Goal: Task Accomplishment & Management: Manage account settings

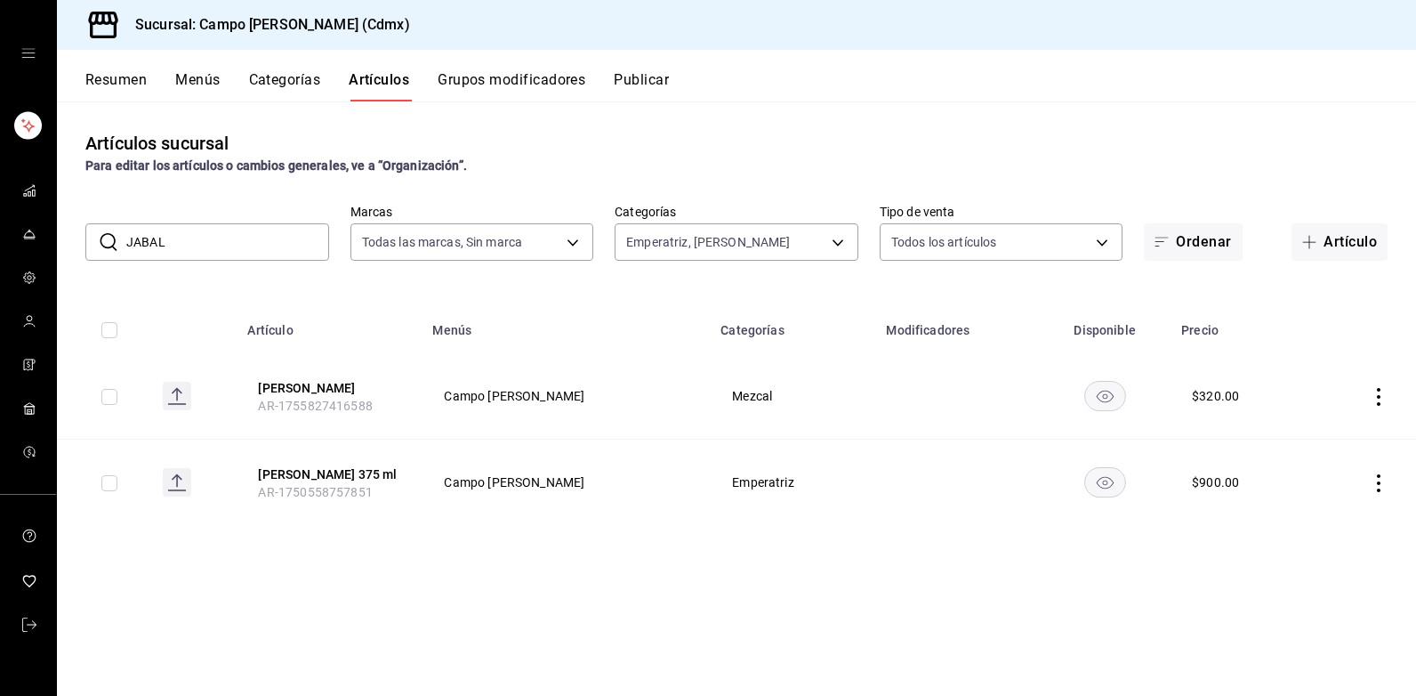
click at [28, 234] on icon "mailbox folders" at bounding box center [29, 234] width 14 height 14
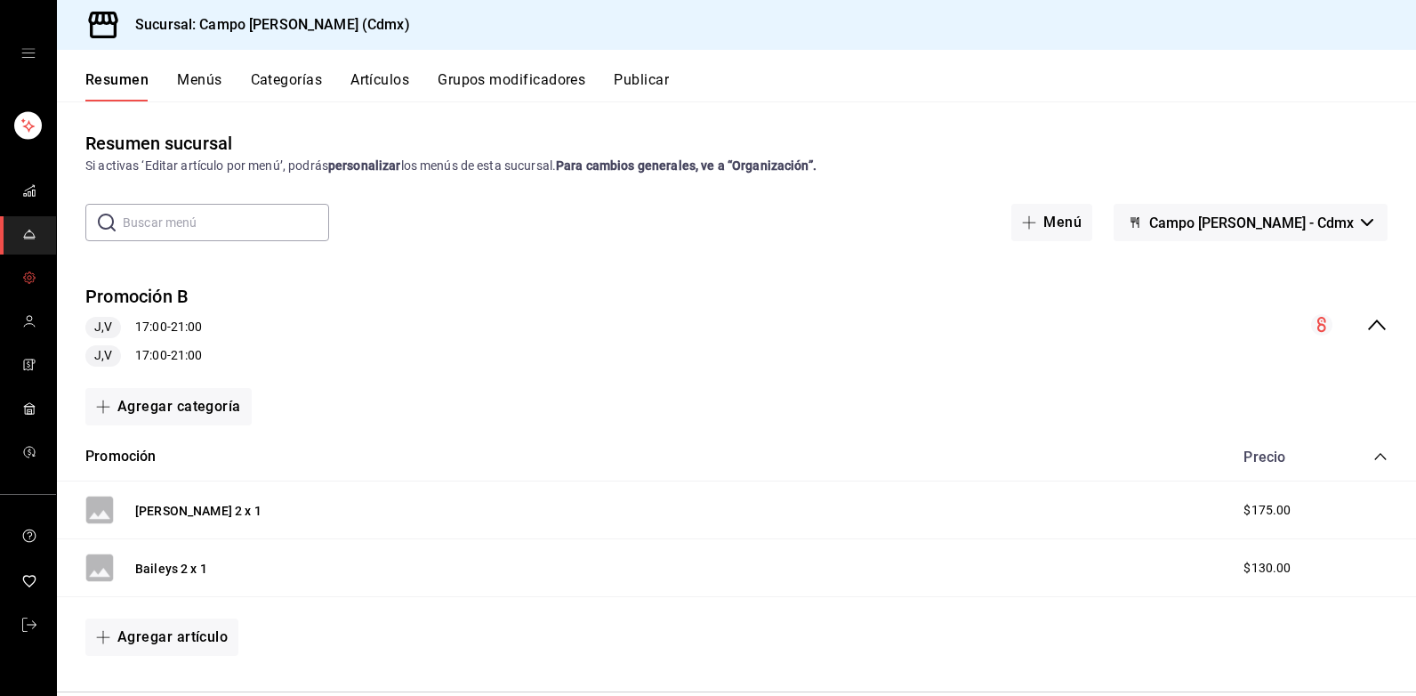
click at [32, 285] on span "mailbox folders" at bounding box center [29, 279] width 14 height 24
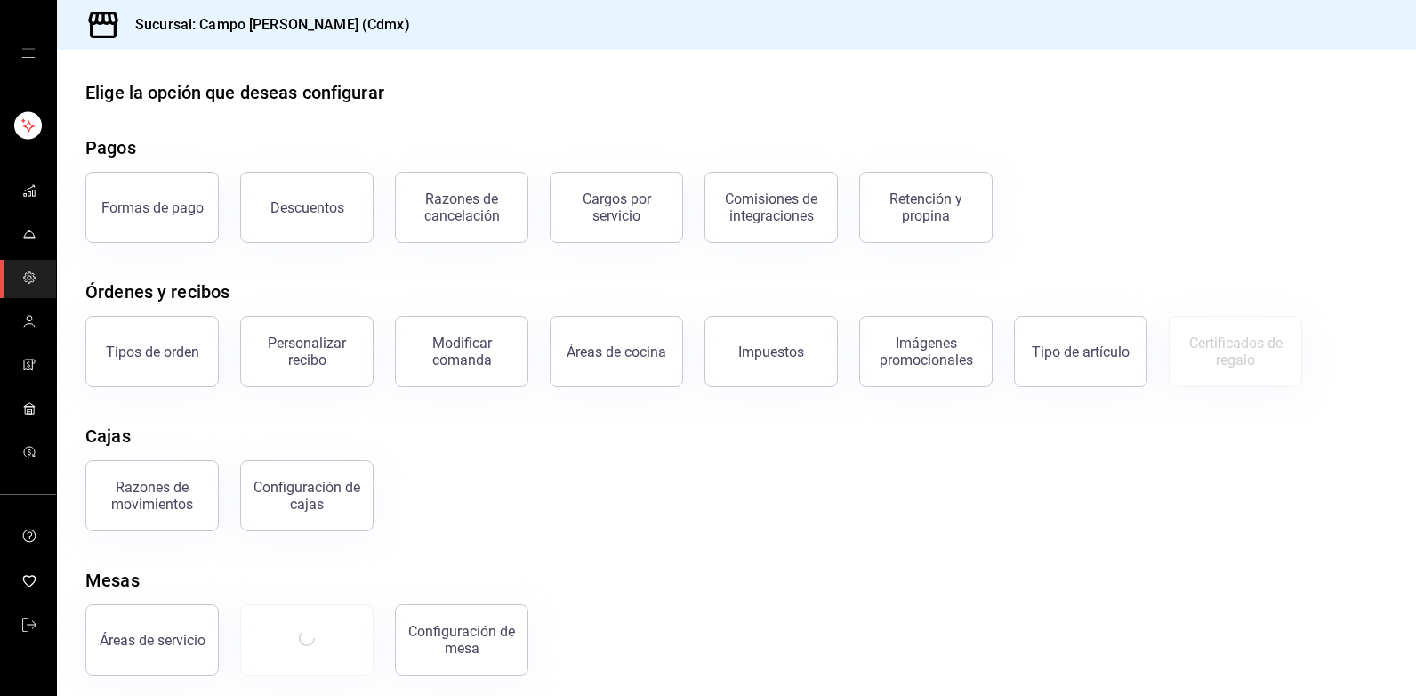
scroll to position [21, 0]
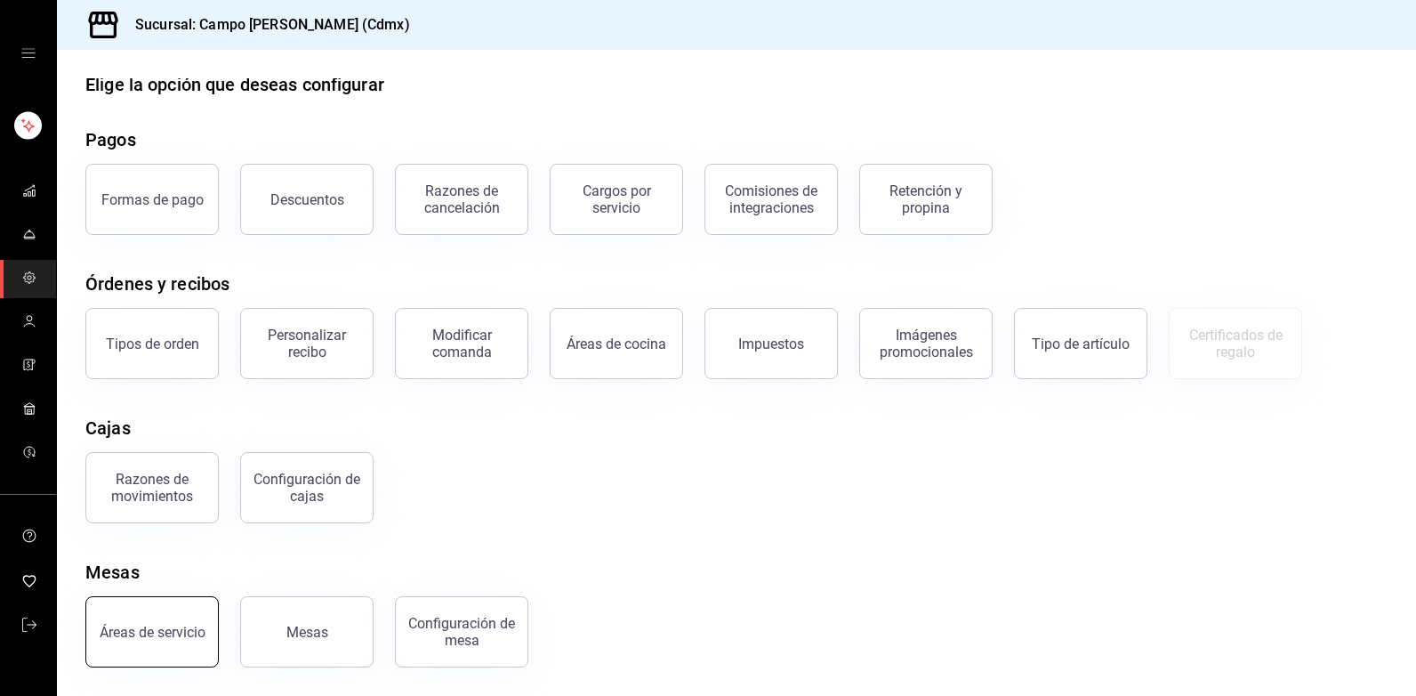
click at [128, 649] on button "Áreas de servicio" at bounding box center [151, 631] width 133 height 71
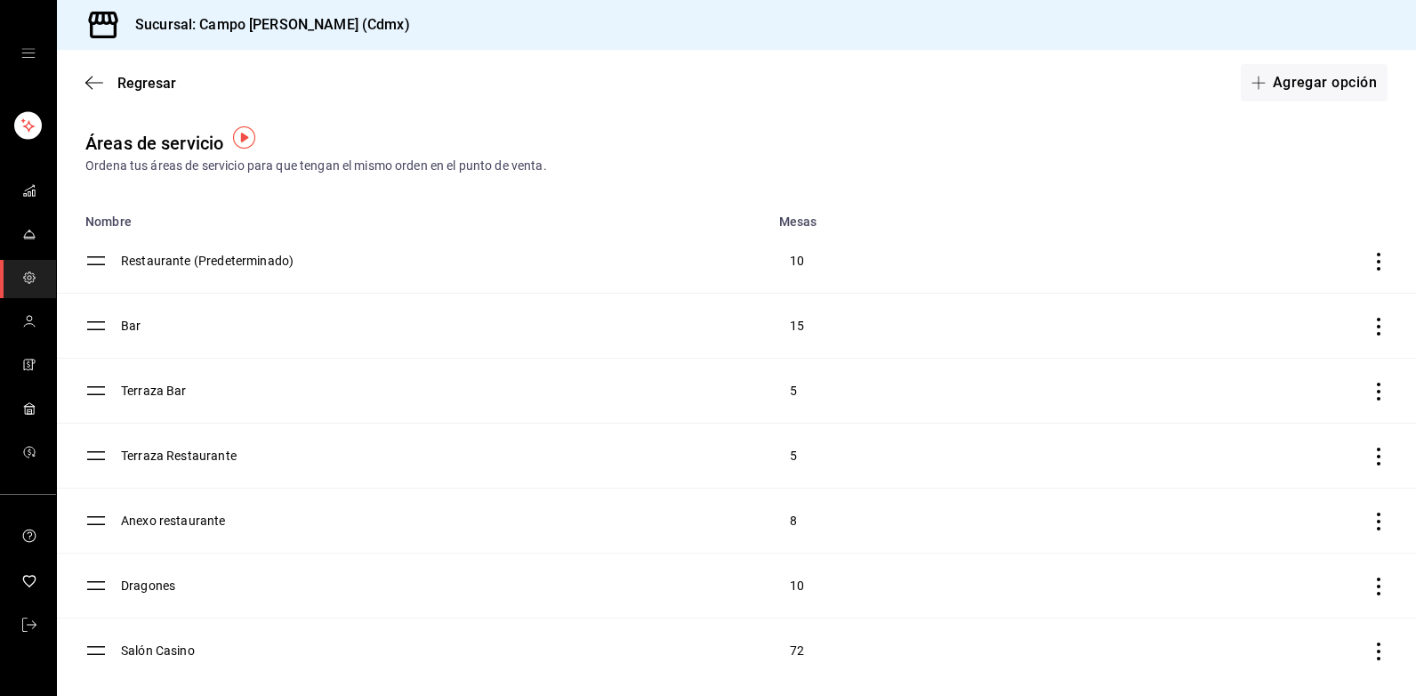
scroll to position [16, 0]
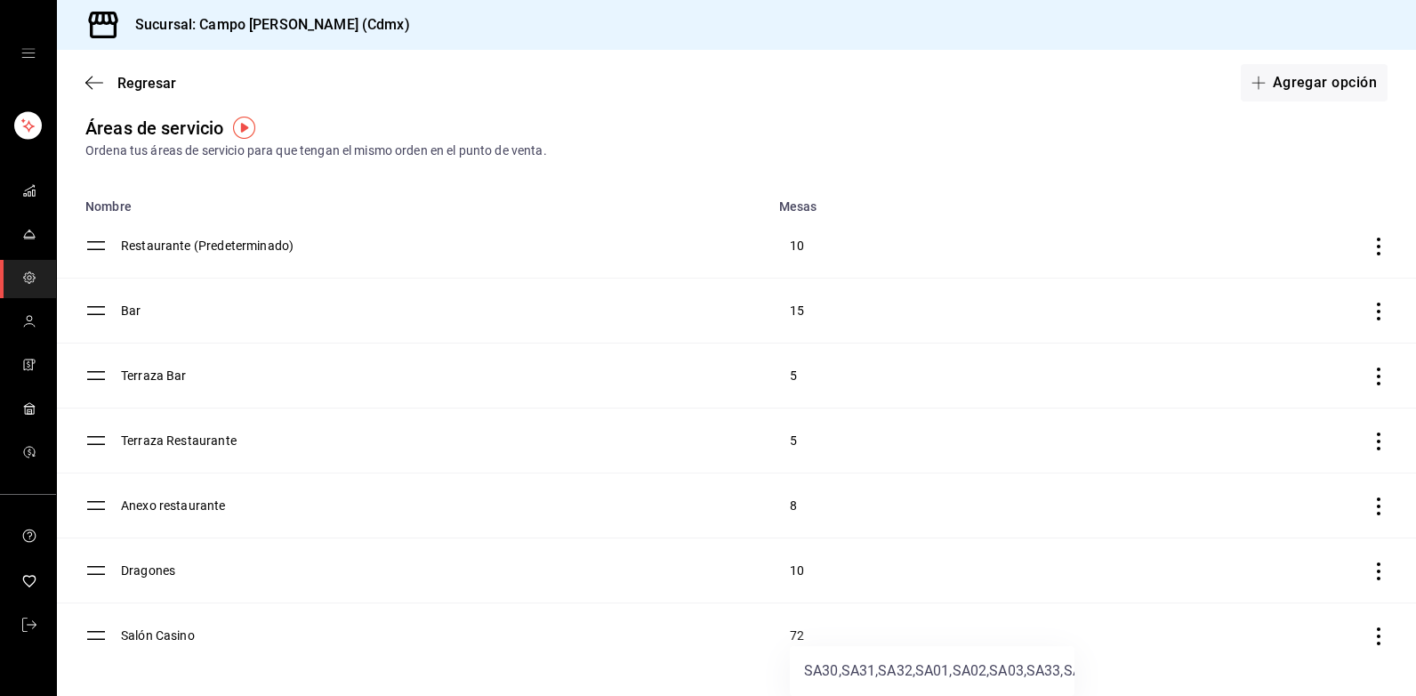
click at [1364, 635] on div at bounding box center [708, 348] width 1416 height 696
click at [1377, 642] on icon "discountsTable" at bounding box center [1379, 636] width 4 height 18
click at [1267, 565] on div at bounding box center [708, 348] width 1416 height 696
click at [800, 635] on td "72" at bounding box center [930, 635] width 324 height 65
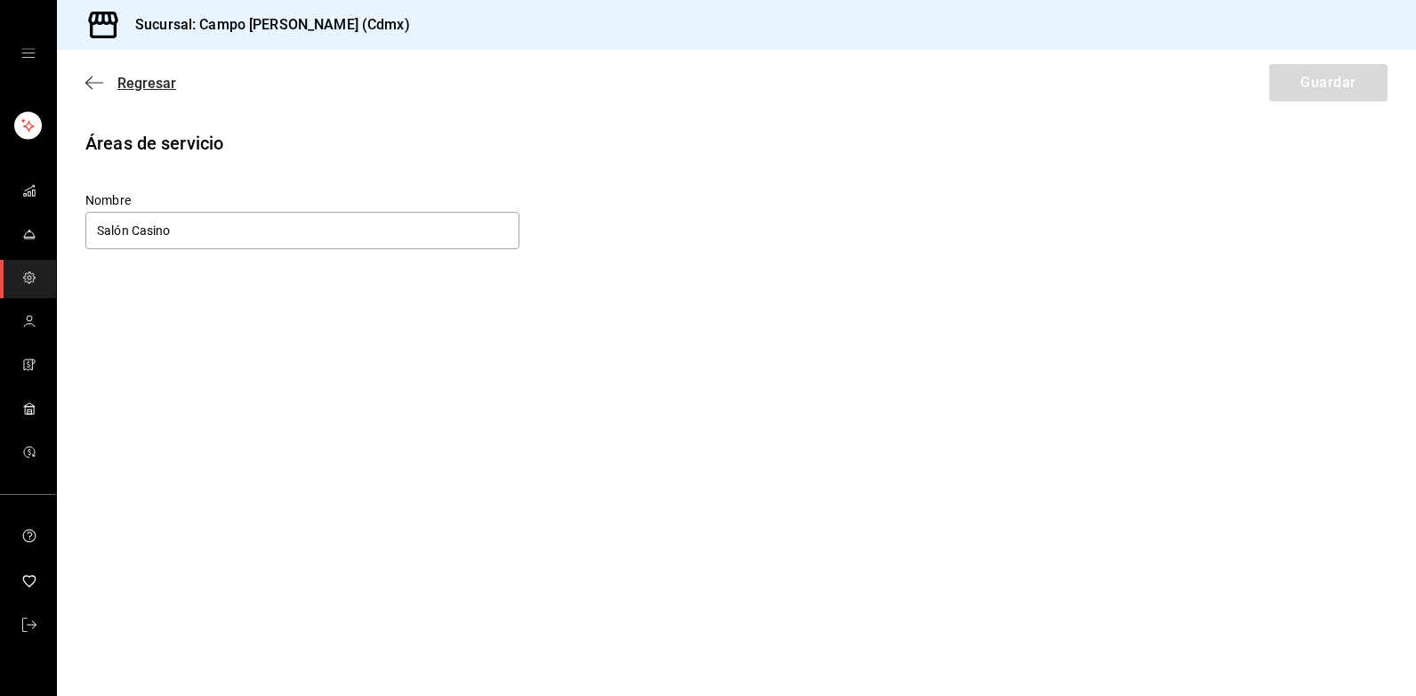
click at [96, 83] on icon "button" at bounding box center [94, 82] width 18 height 1
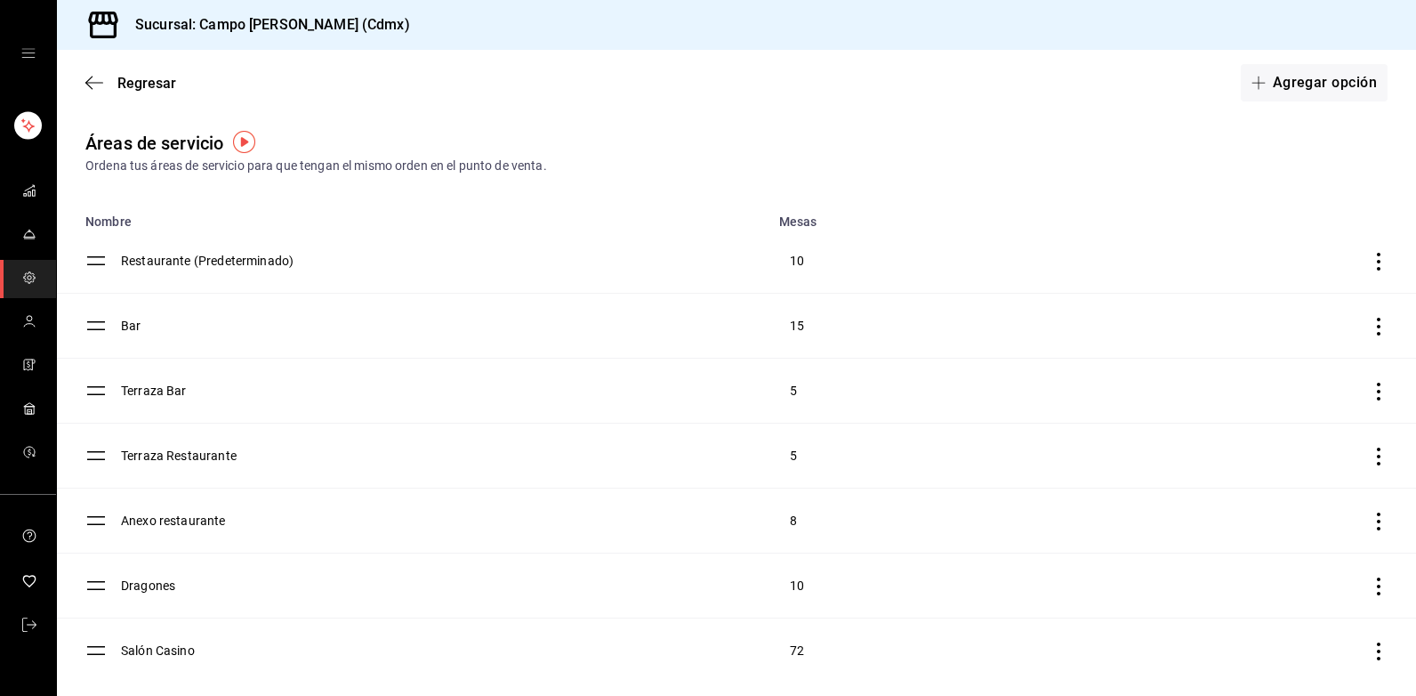
scroll to position [16, 0]
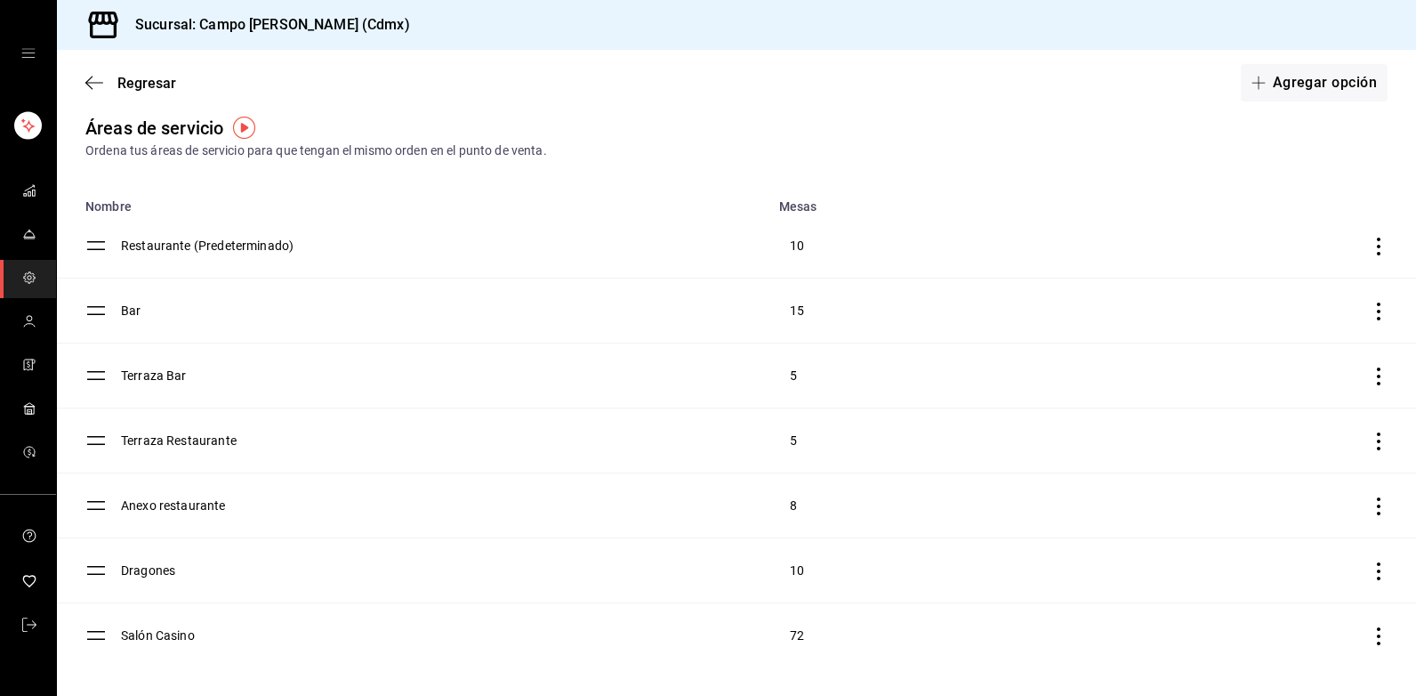
click at [1370, 638] on icon "discountsTable" at bounding box center [1379, 636] width 18 height 18
click at [244, 129] on img "button" at bounding box center [244, 128] width 22 height 22
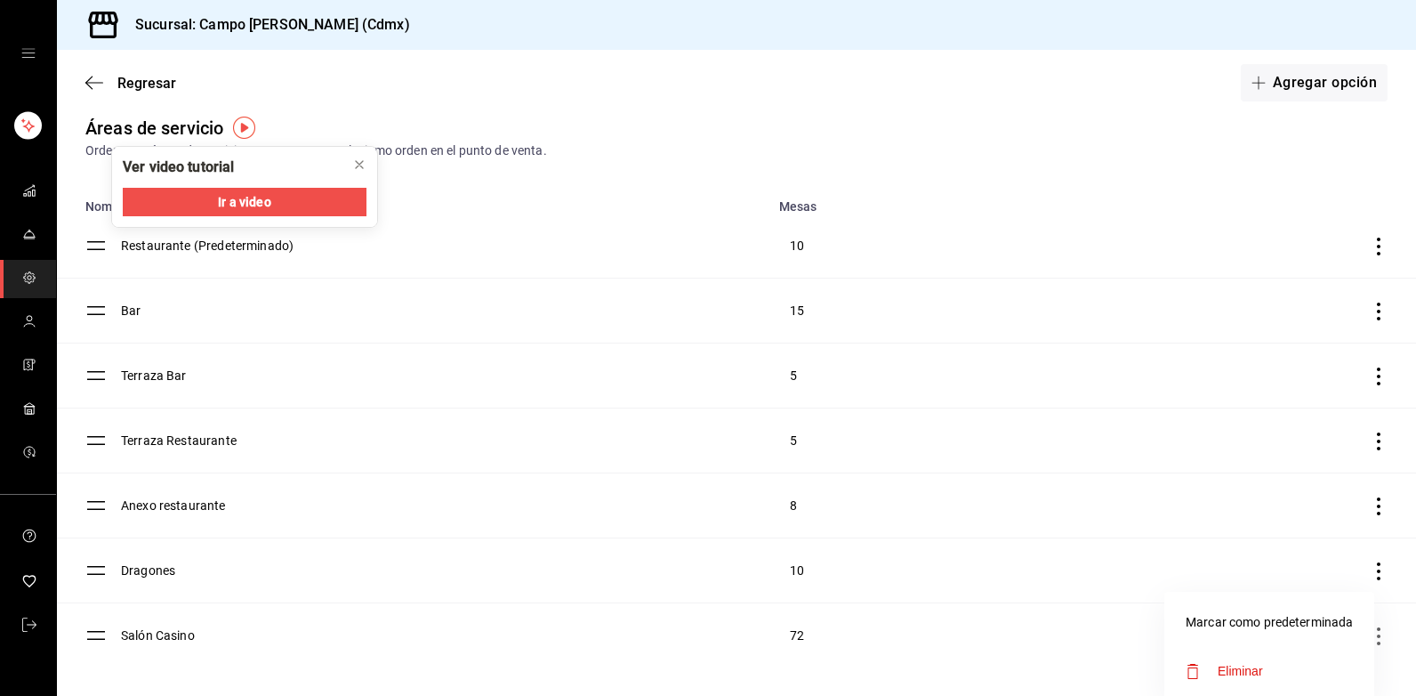
click at [93, 79] on div at bounding box center [708, 348] width 1416 height 696
click at [96, 86] on icon "button" at bounding box center [94, 83] width 18 height 16
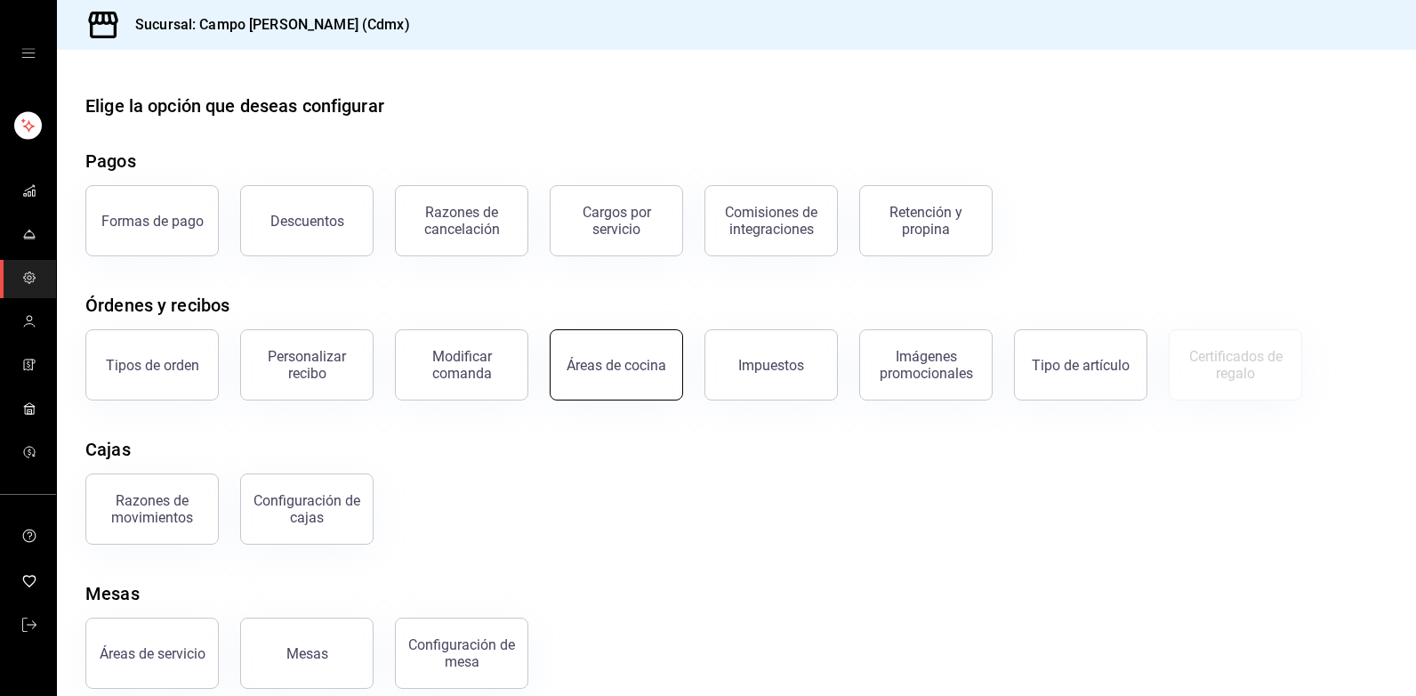
click at [626, 387] on button "Áreas de cocina" at bounding box center [616, 364] width 133 height 71
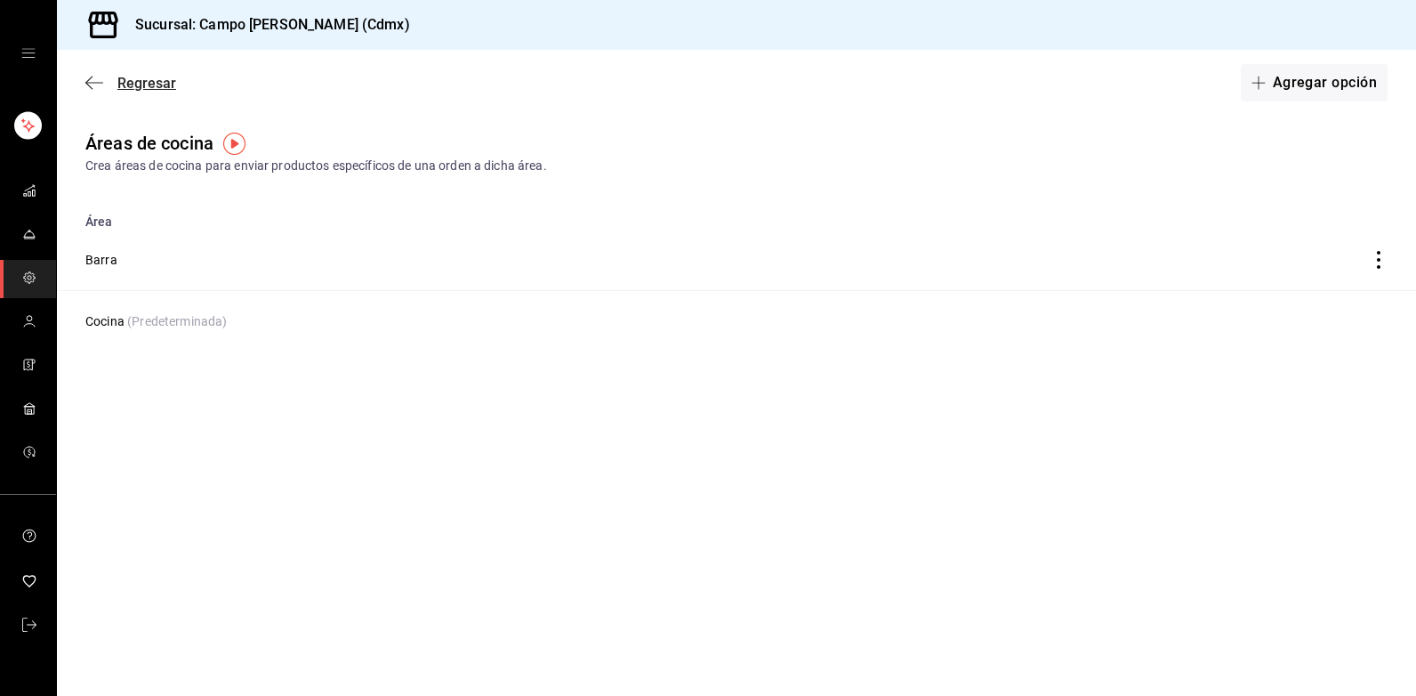
click at [95, 80] on icon "button" at bounding box center [94, 83] width 18 height 16
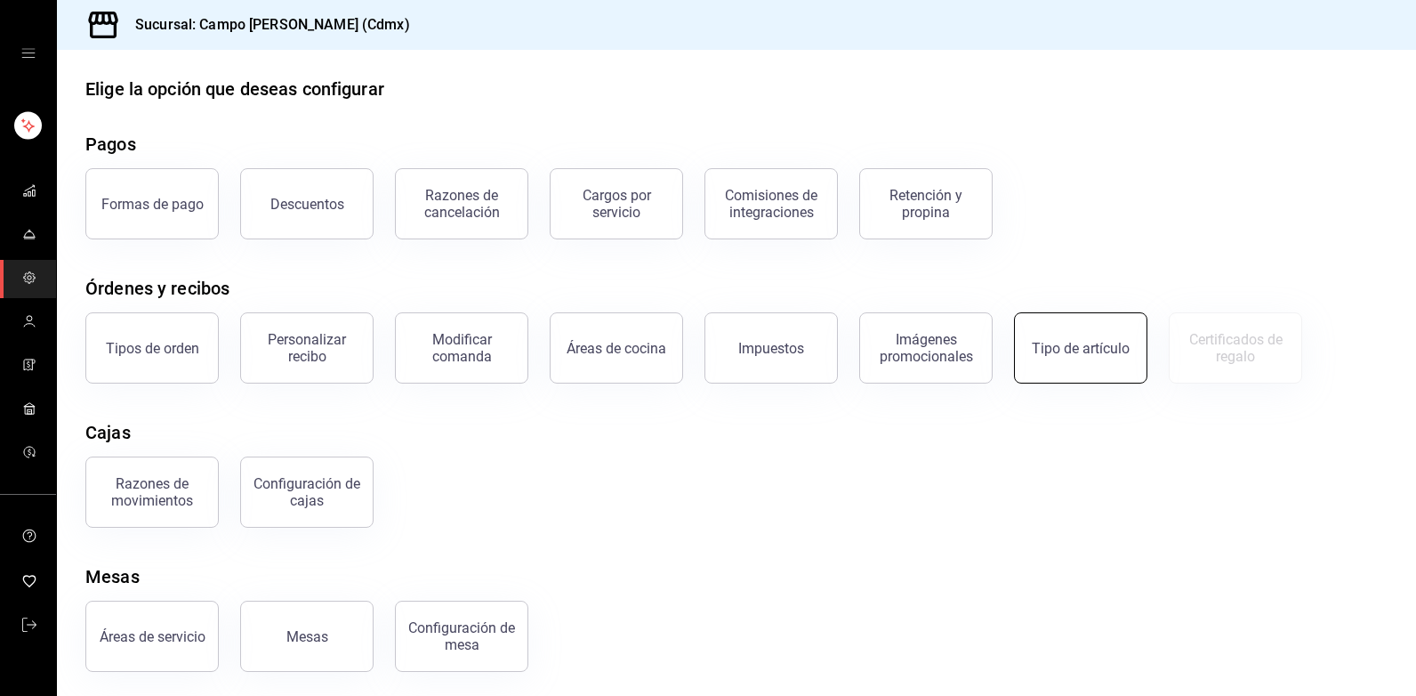
scroll to position [21, 0]
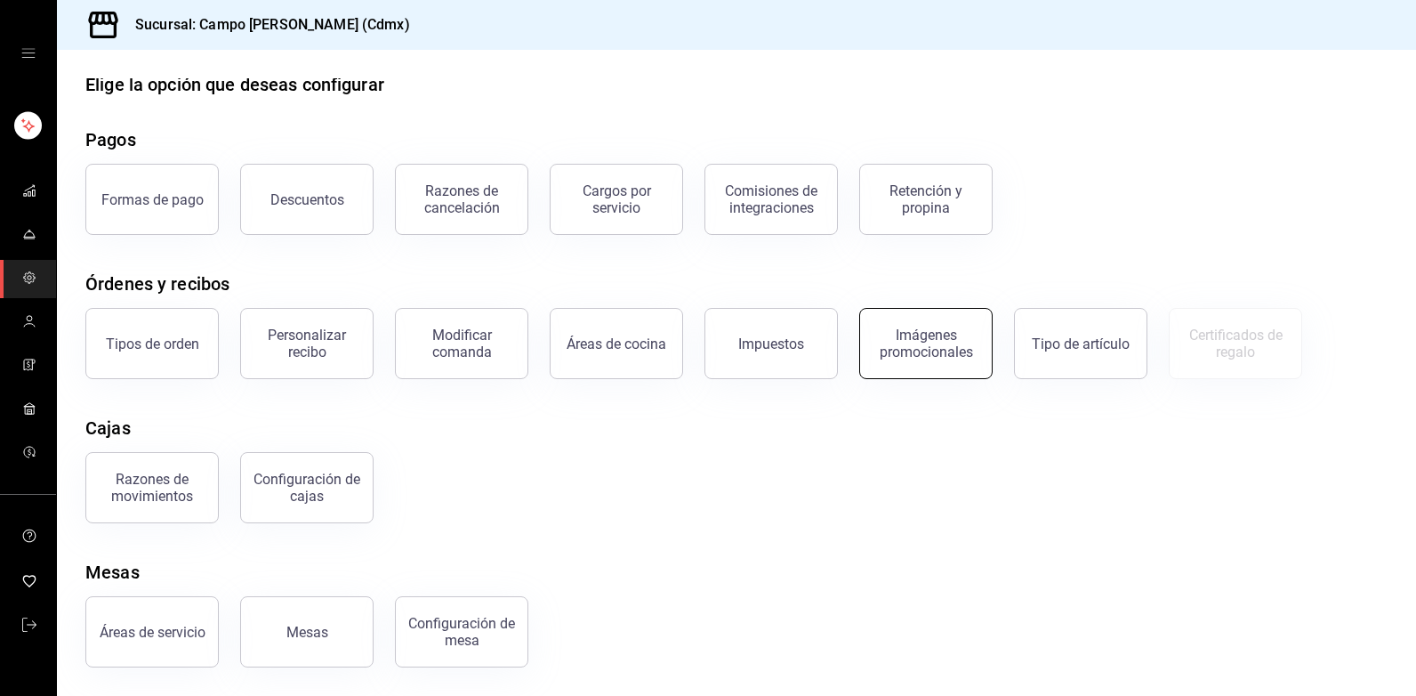
click at [949, 357] on div "Imágenes promocionales" at bounding box center [926, 343] width 110 height 34
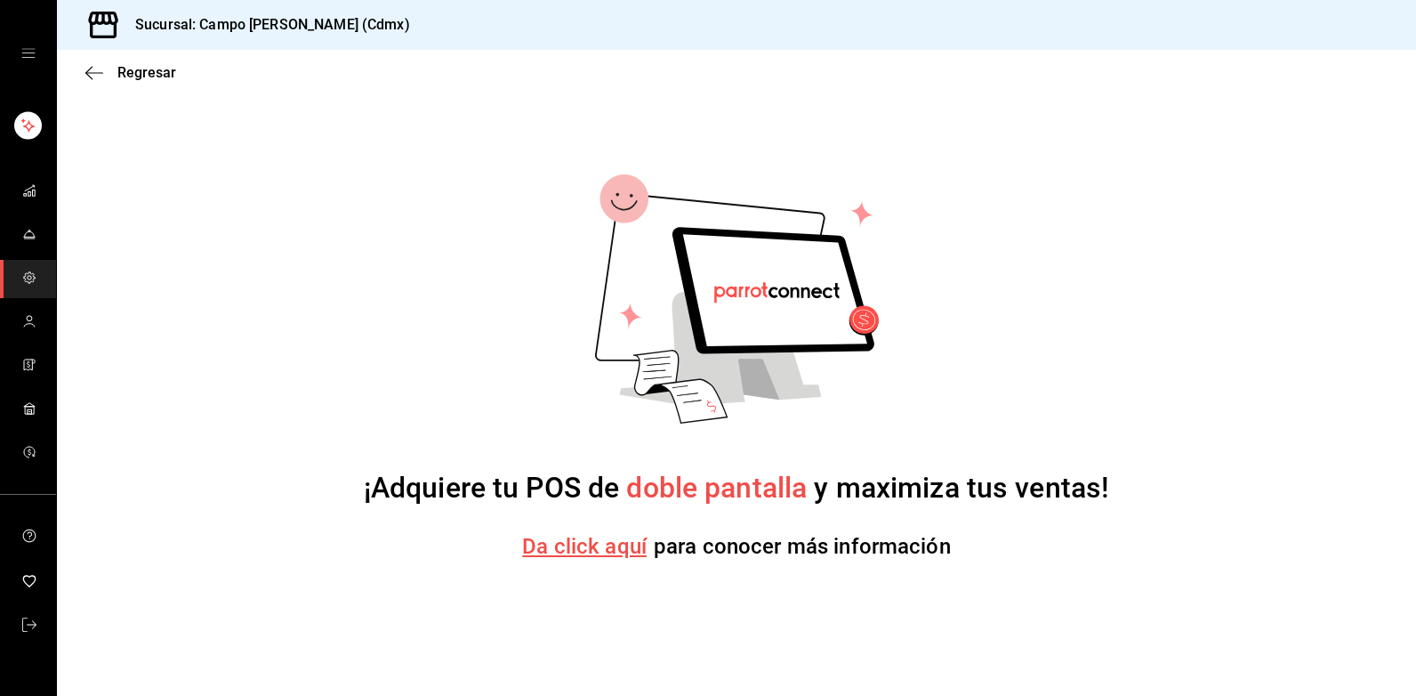
click at [255, 246] on div "¡Adquiere tu POS [PERSON_NAME] pantalla y maximiza tus ventas! Da click aquí pa…" at bounding box center [736, 368] width 1302 height 518
click at [244, 294] on div "¡Adquiere tu POS [PERSON_NAME] pantalla y maximiza tus ventas! Da click aquí pa…" at bounding box center [736, 368] width 1302 height 518
click at [22, 234] on icon "mailbox folders" at bounding box center [29, 234] width 14 height 14
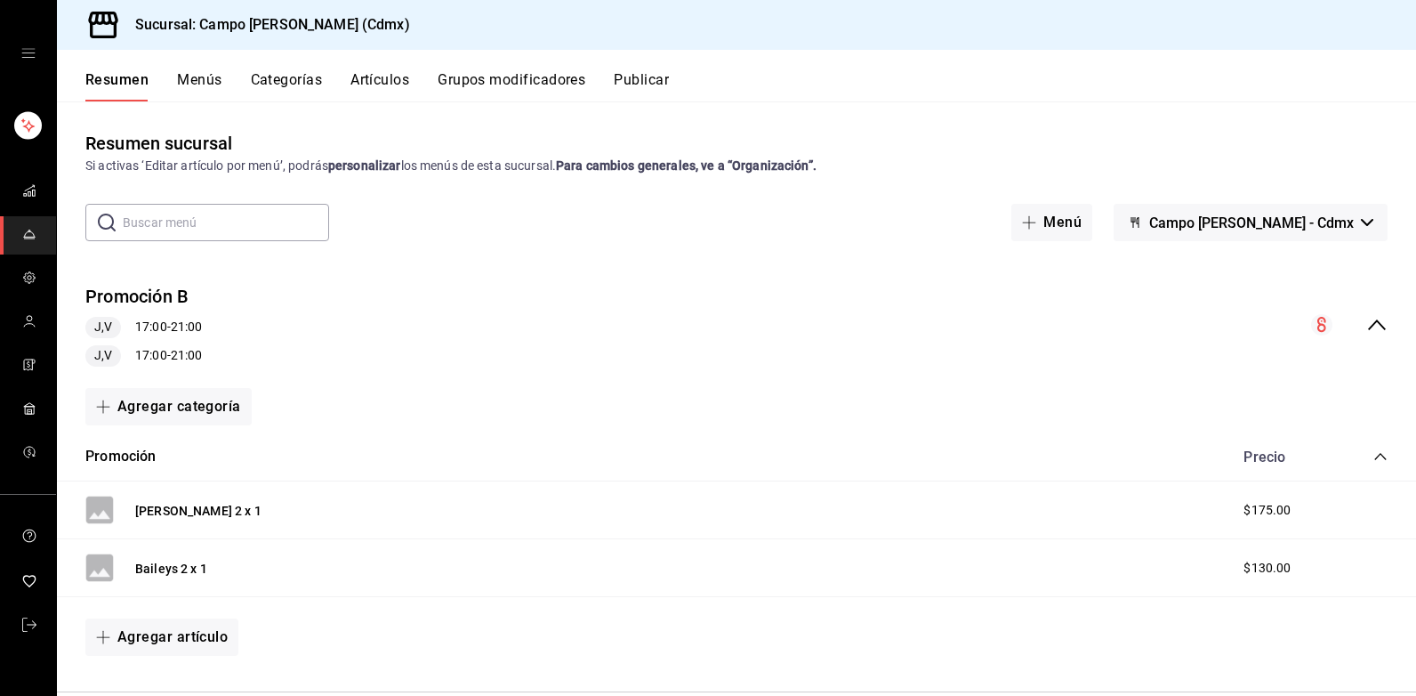
click at [471, 264] on div "Promoción B J,V 17:00 - 21:00 J,V 17:00 - 21:00 Agregar categoría Promoción Pre…" at bounding box center [736, 473] width 1359 height 437
click at [189, 82] on button "Menús" at bounding box center [199, 86] width 44 height 30
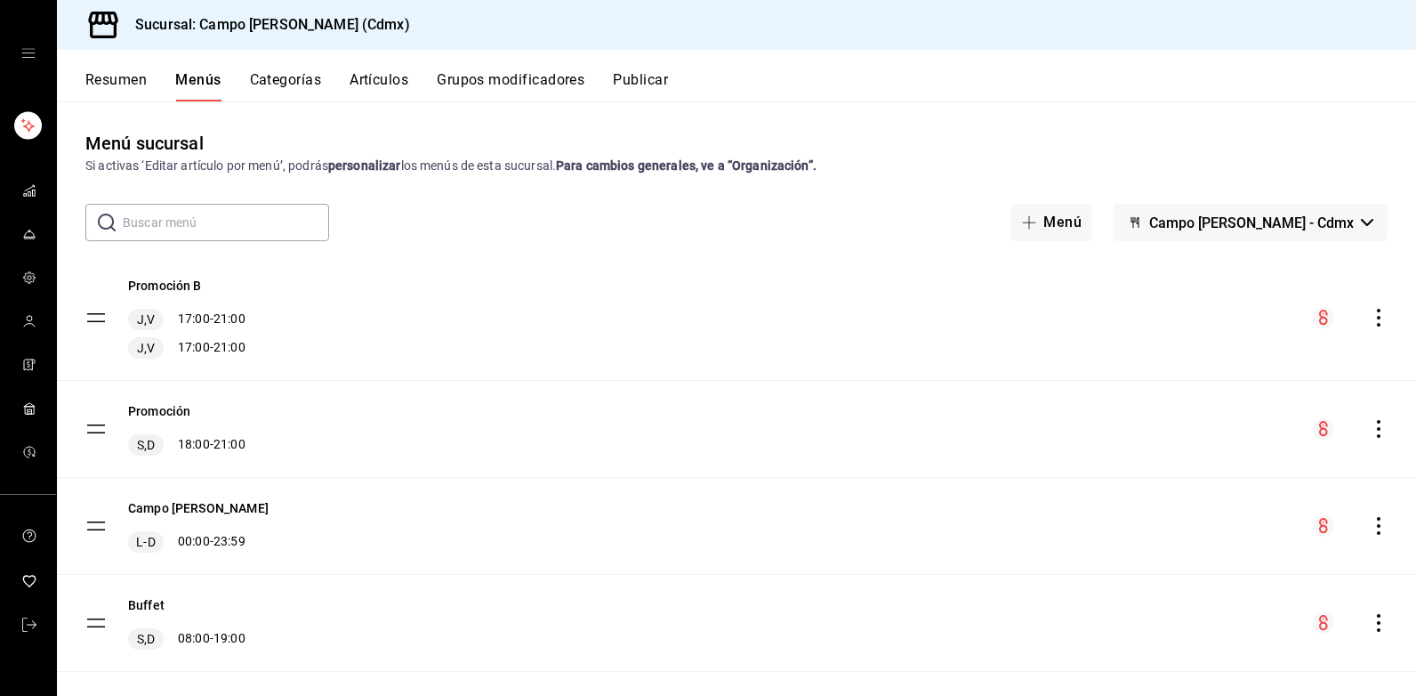
click at [288, 79] on button "Categorías" at bounding box center [286, 86] width 72 height 30
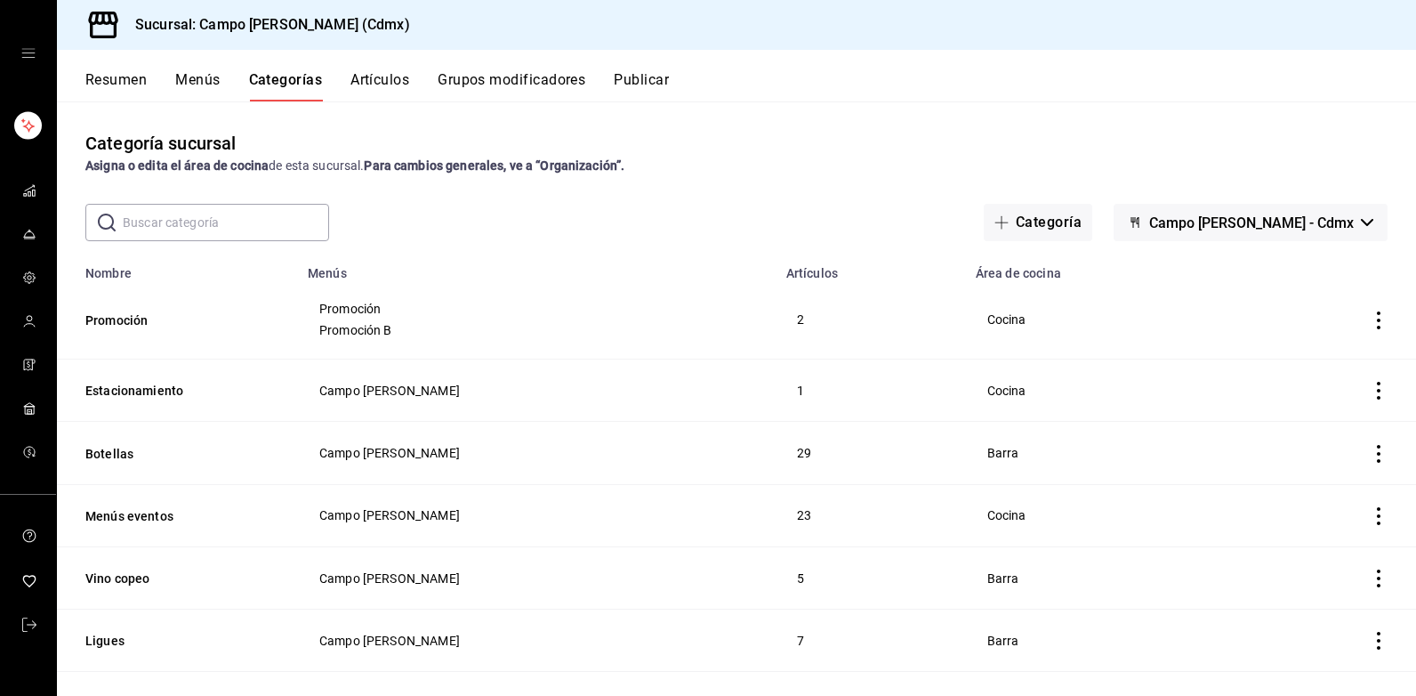
click at [382, 85] on button "Artículos" at bounding box center [379, 86] width 59 height 30
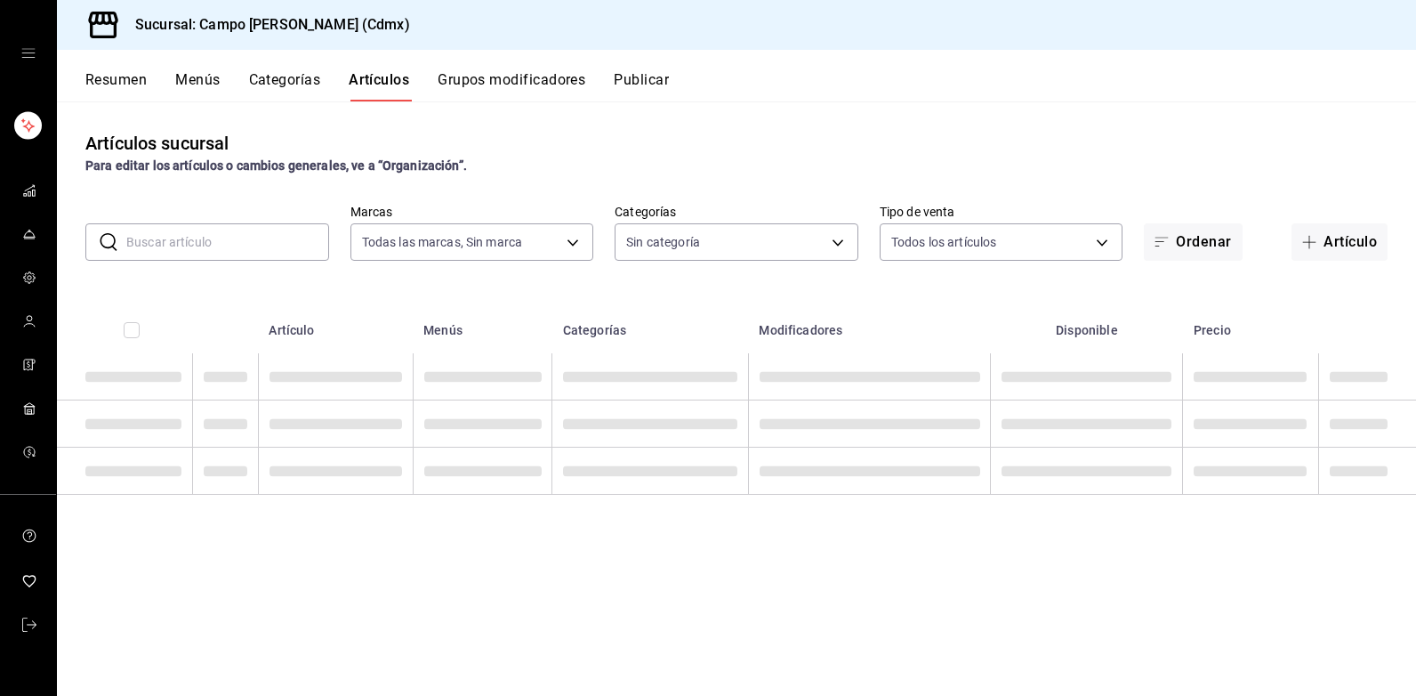
type input "7ebd7ede-d875-4fe8-b9f3-e7dd10eca183"
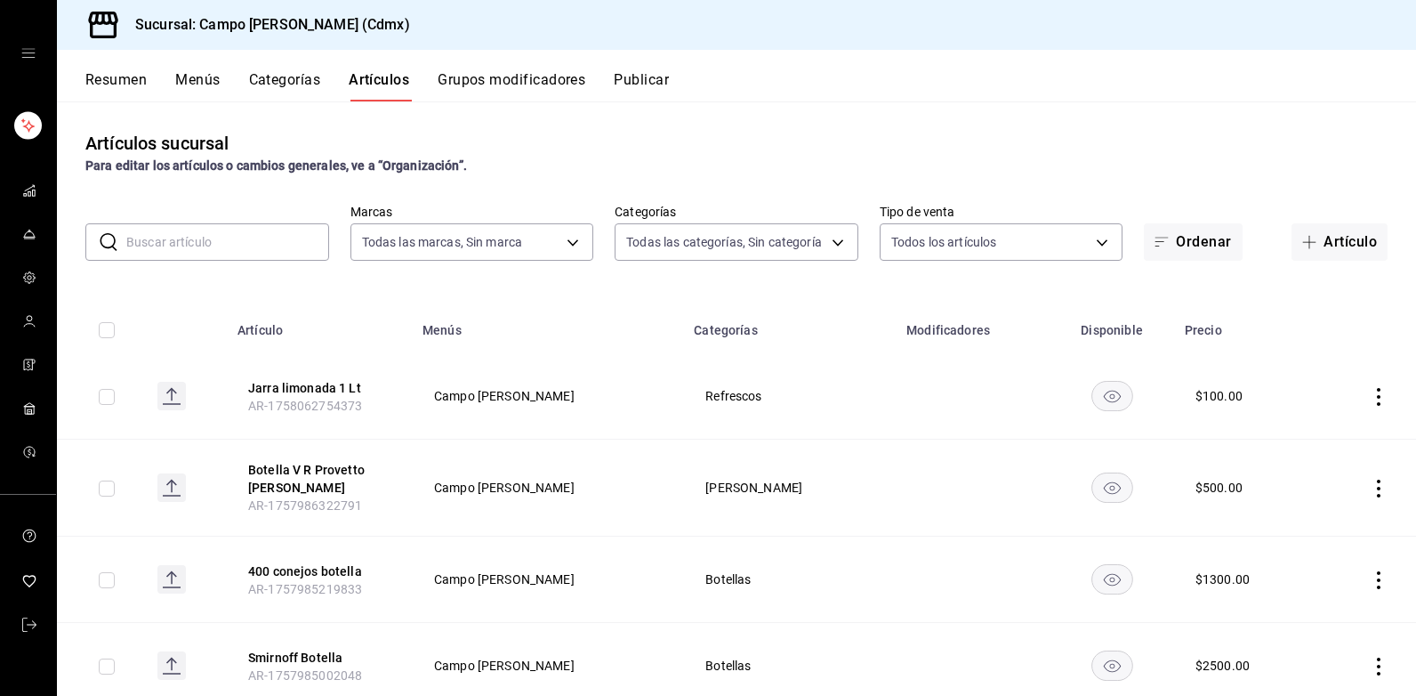
type input "edf435d5-c345-452a-8dc5-439aed461d1a,4c033641-04bc-475c-a669-d09db92f1b1c,98ec9…"
click at [107, 400] on input "checkbox" at bounding box center [107, 397] width 16 height 16
checkbox input "true"
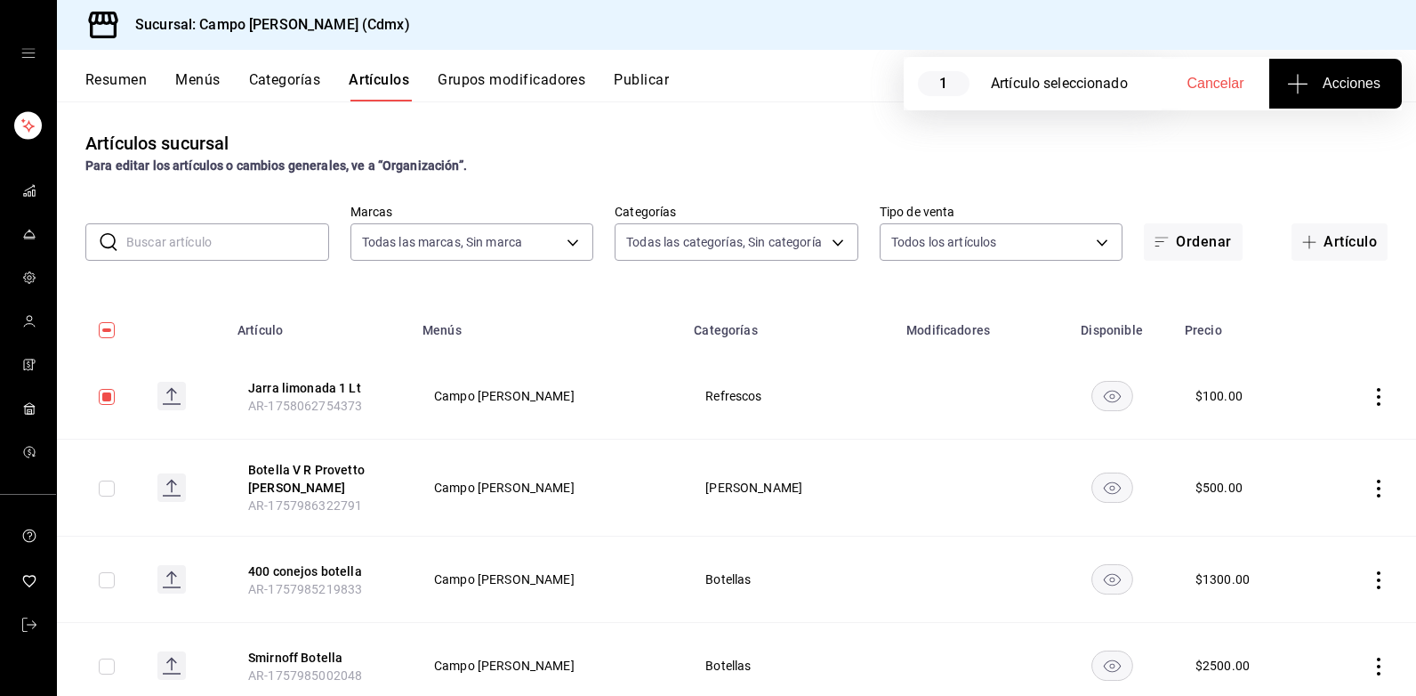
click at [108, 492] on input "checkbox" at bounding box center [107, 488] width 16 height 16
checkbox input "true"
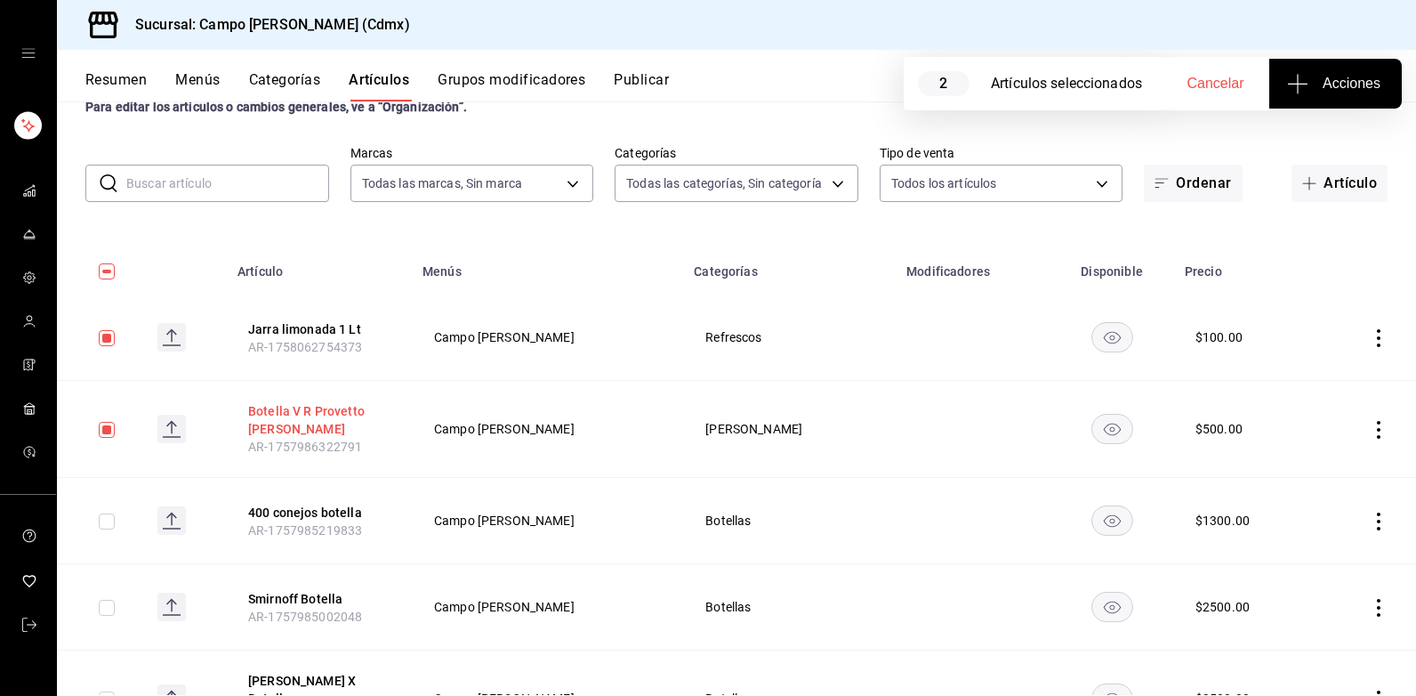
scroll to position [89, 0]
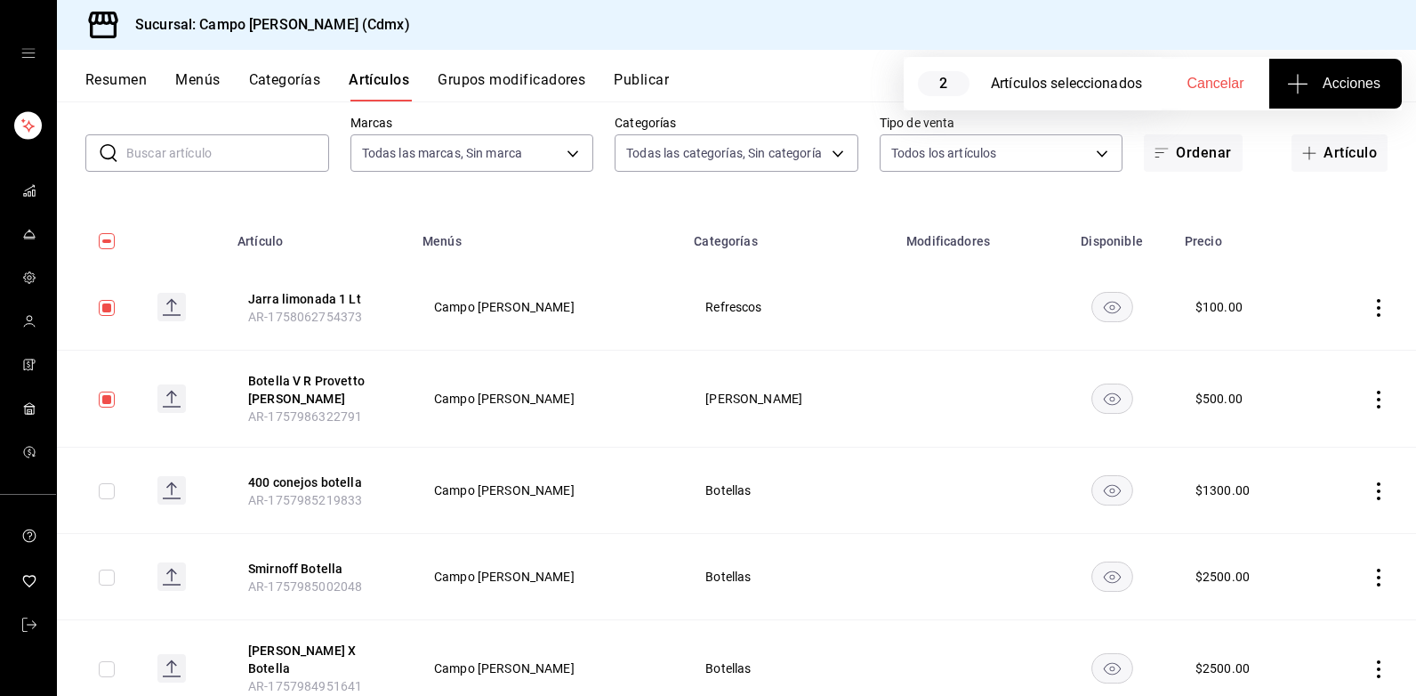
click at [115, 495] on input "checkbox" at bounding box center [107, 491] width 16 height 16
checkbox input "true"
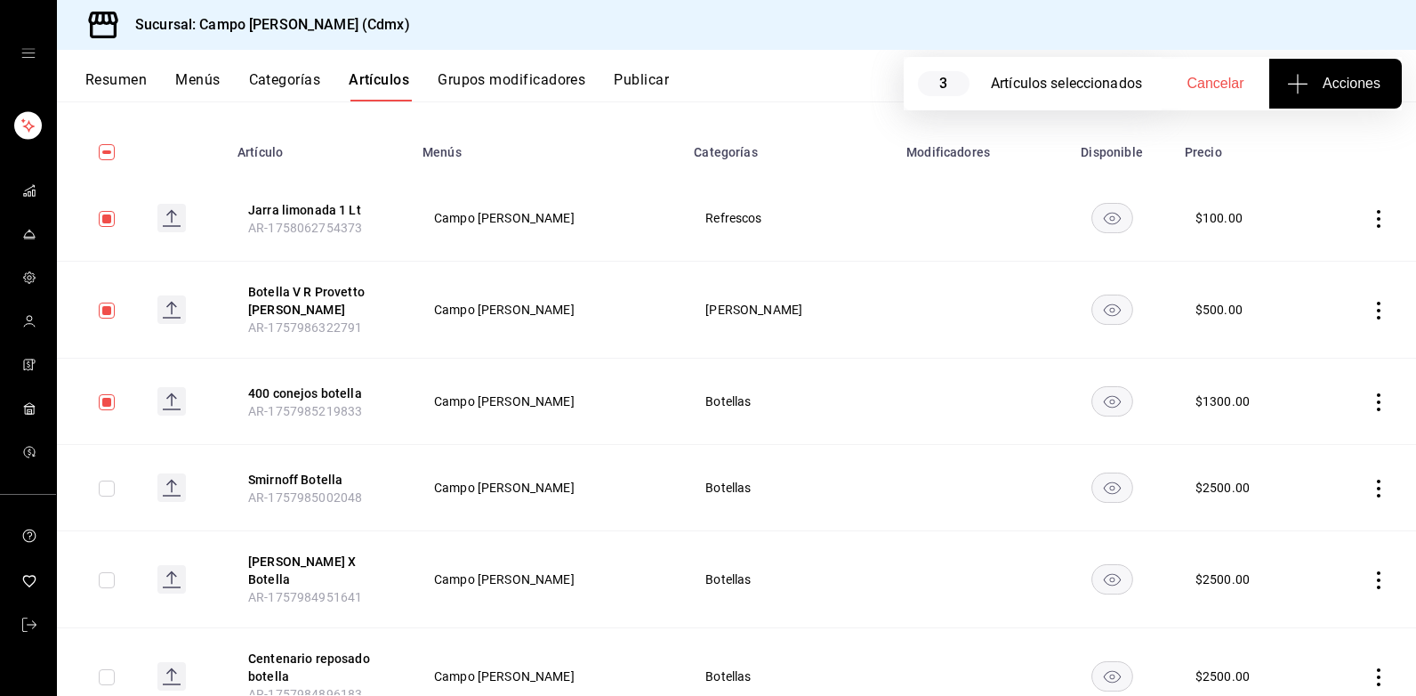
click at [109, 496] on td at bounding box center [100, 488] width 86 height 86
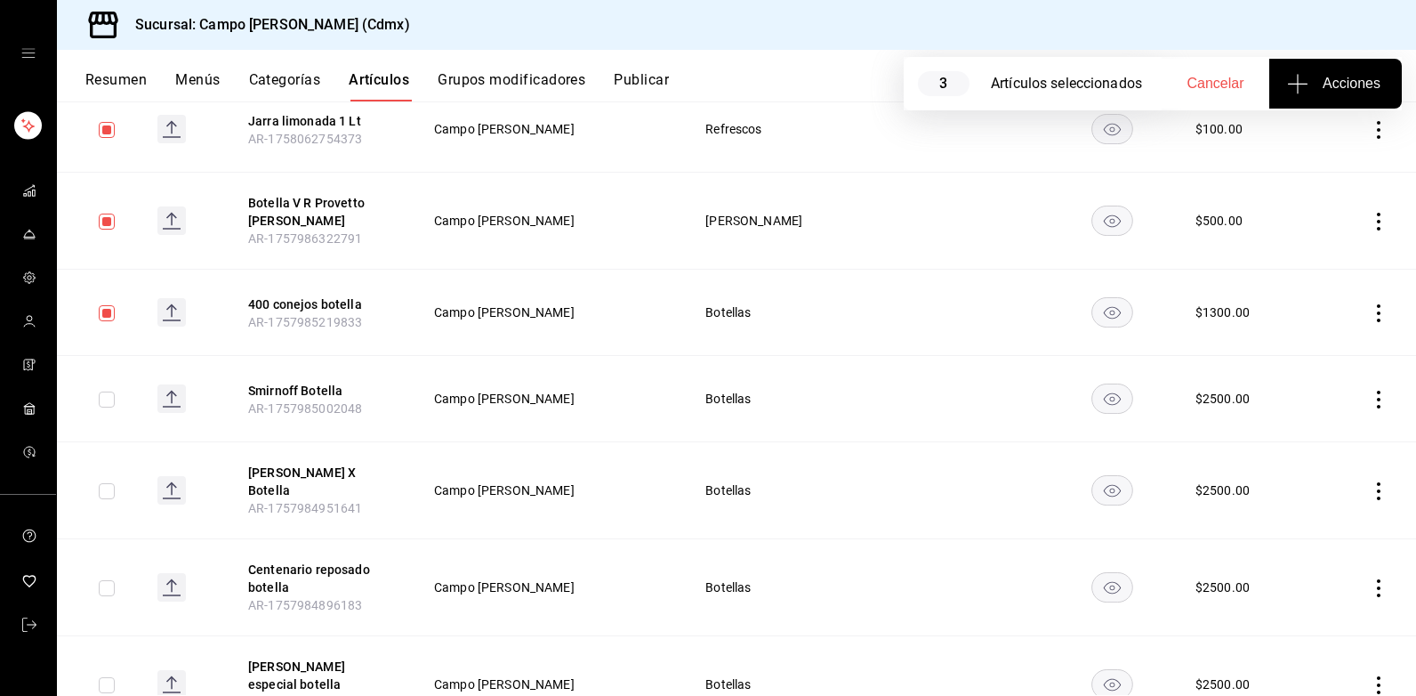
click at [115, 399] on input "checkbox" at bounding box center [107, 399] width 16 height 16
checkbox input "true"
click at [108, 493] on input "checkbox" at bounding box center [107, 491] width 16 height 16
checkbox input "true"
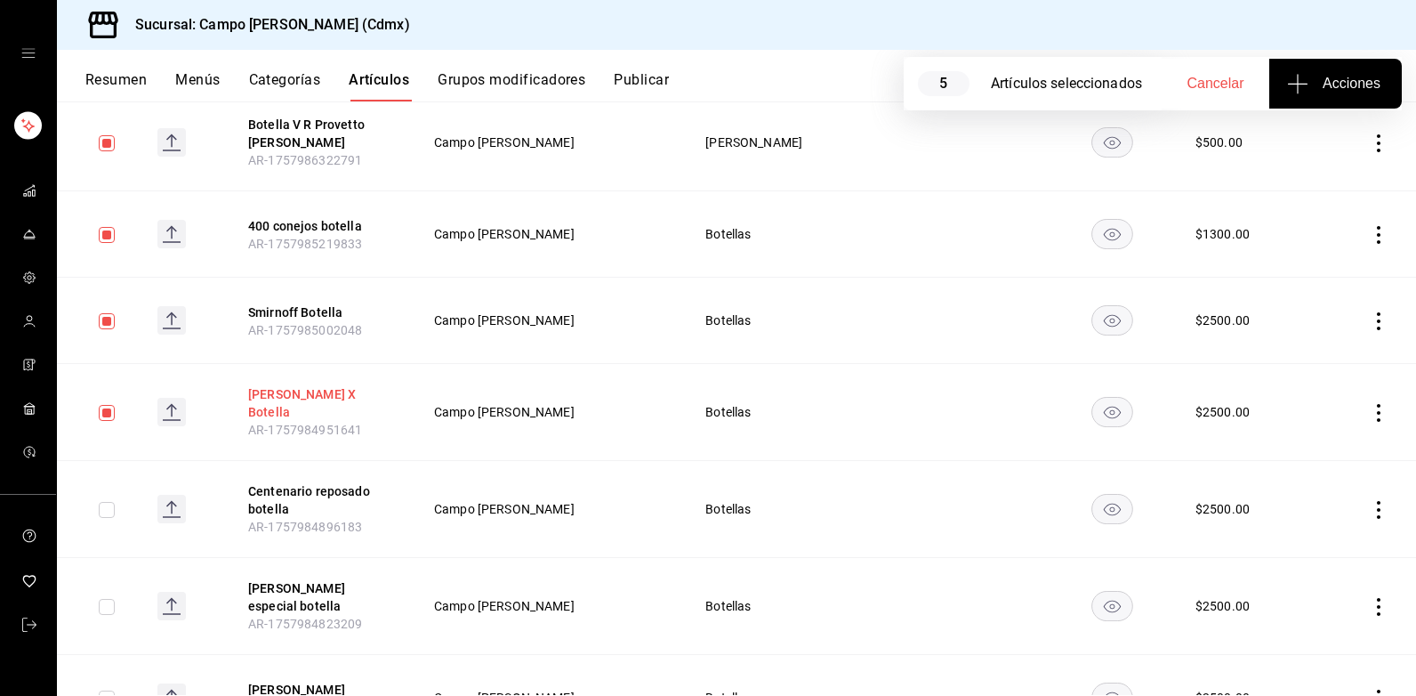
scroll to position [445, 0]
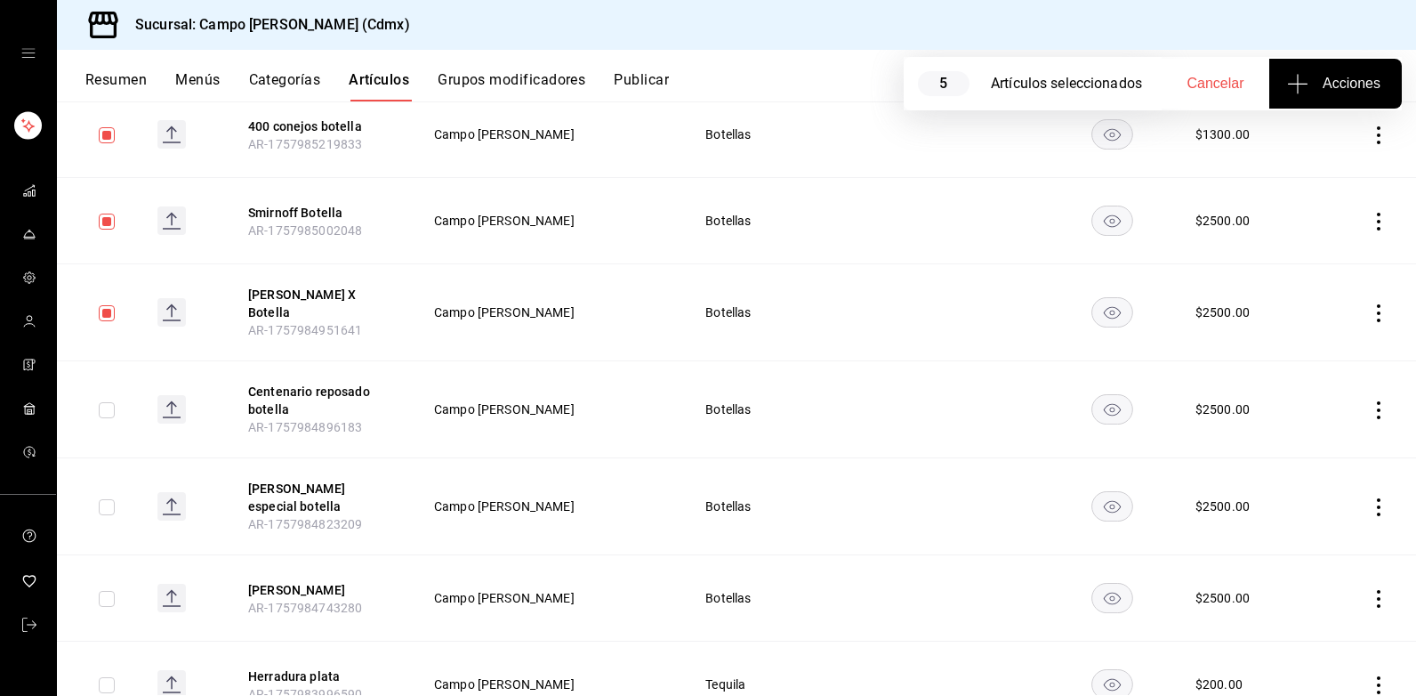
click at [109, 402] on input "checkbox" at bounding box center [107, 410] width 16 height 16
checkbox input "true"
click at [104, 499] on input "checkbox" at bounding box center [107, 507] width 16 height 16
checkbox input "true"
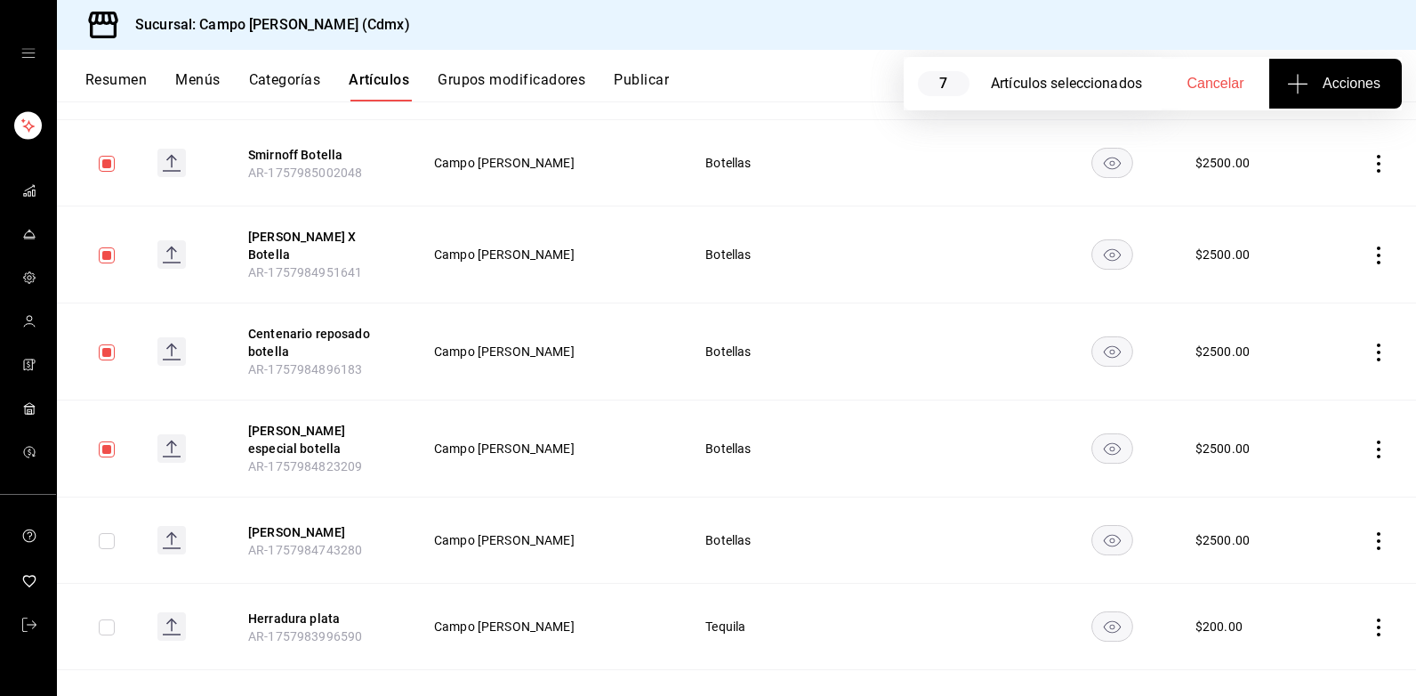
scroll to position [534, 0]
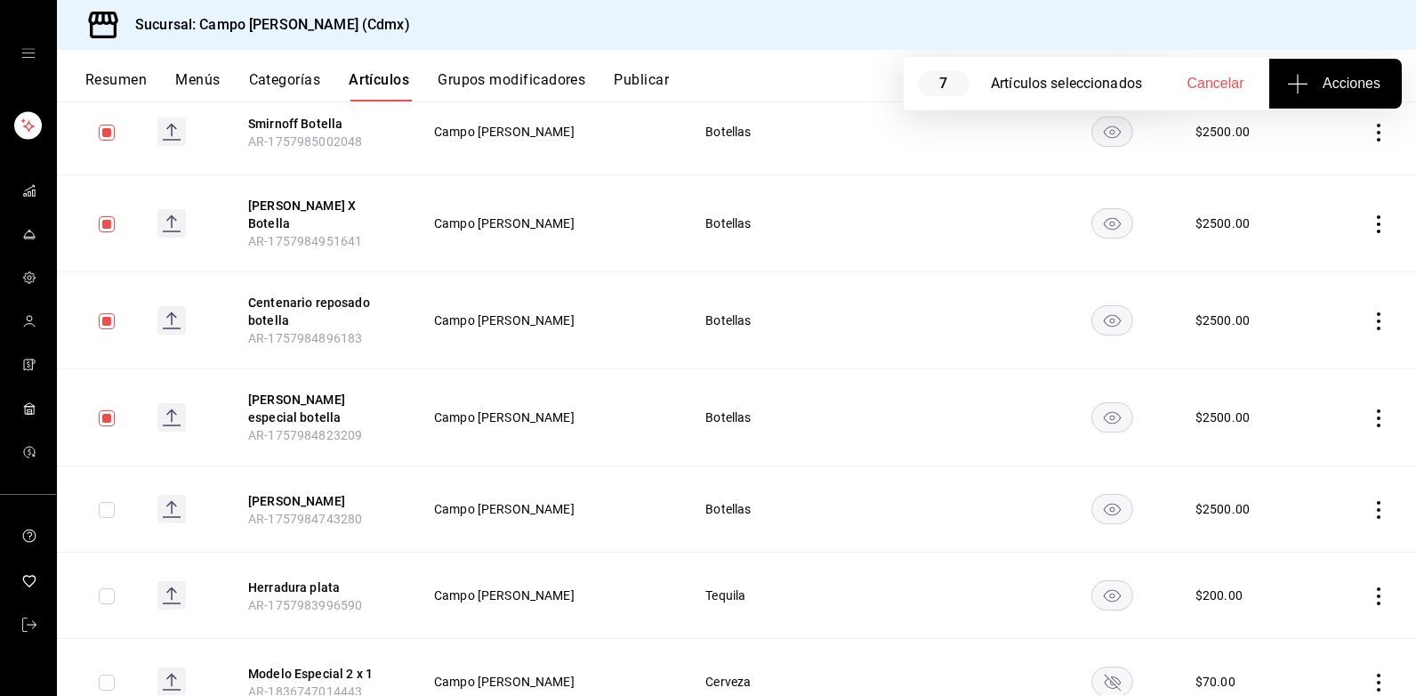
click at [106, 502] on input "checkbox" at bounding box center [107, 510] width 16 height 16
checkbox input "true"
click at [115, 588] on input "checkbox" at bounding box center [107, 596] width 16 height 16
checkbox input "true"
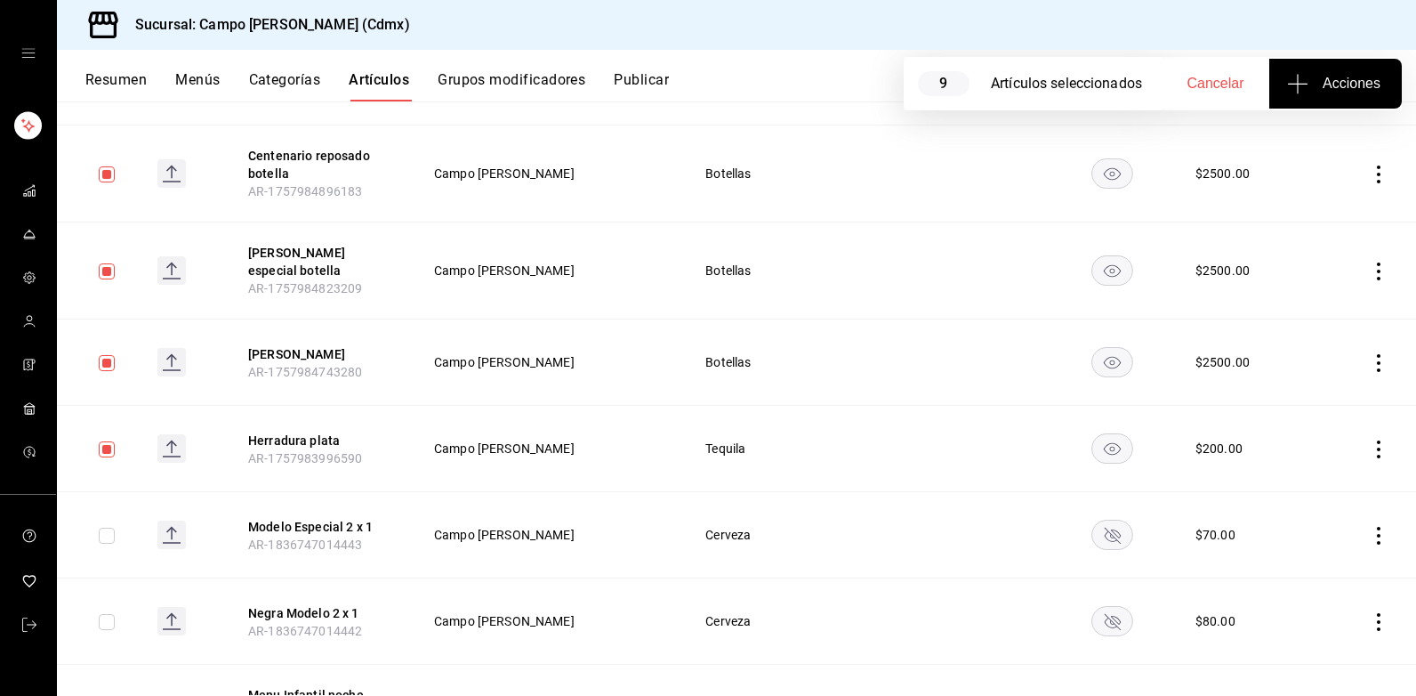
scroll to position [712, 0]
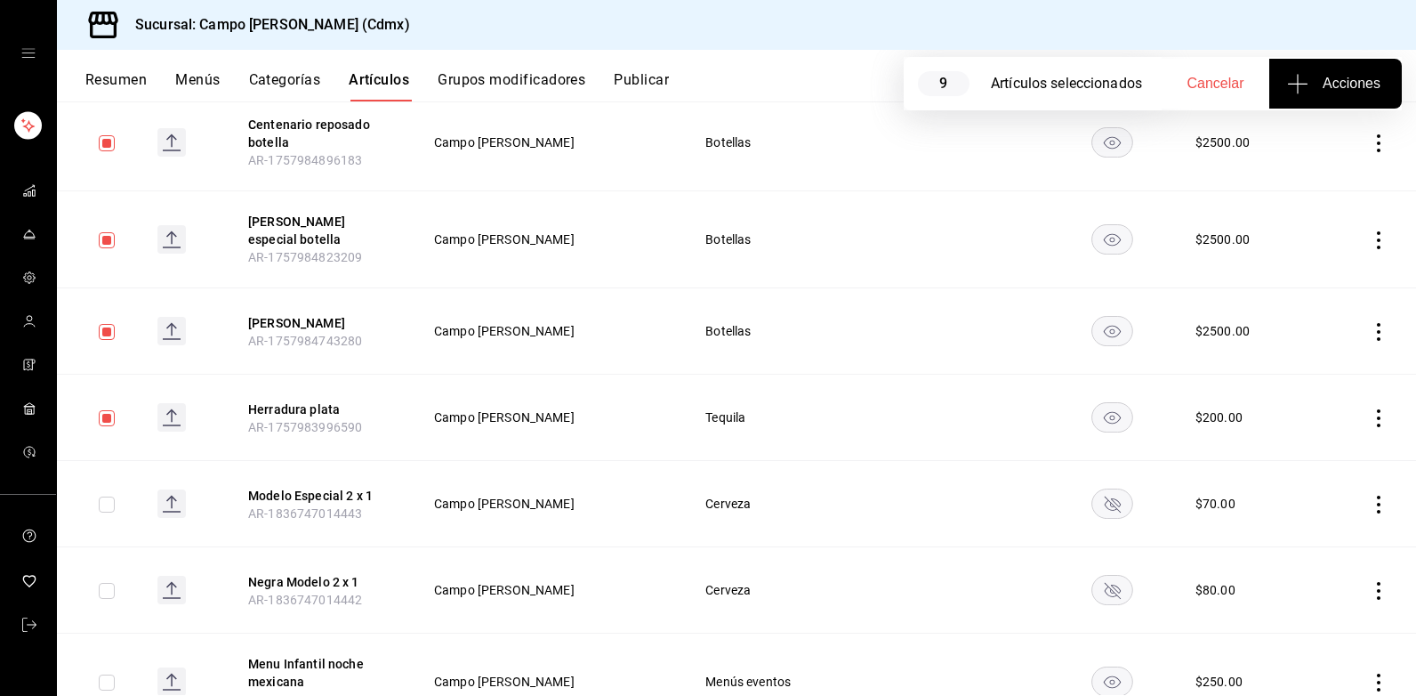
click at [115, 496] on input "checkbox" at bounding box center [107, 504] width 16 height 16
checkbox input "true"
click at [115, 583] on input "checkbox" at bounding box center [107, 591] width 16 height 16
checkbox input "true"
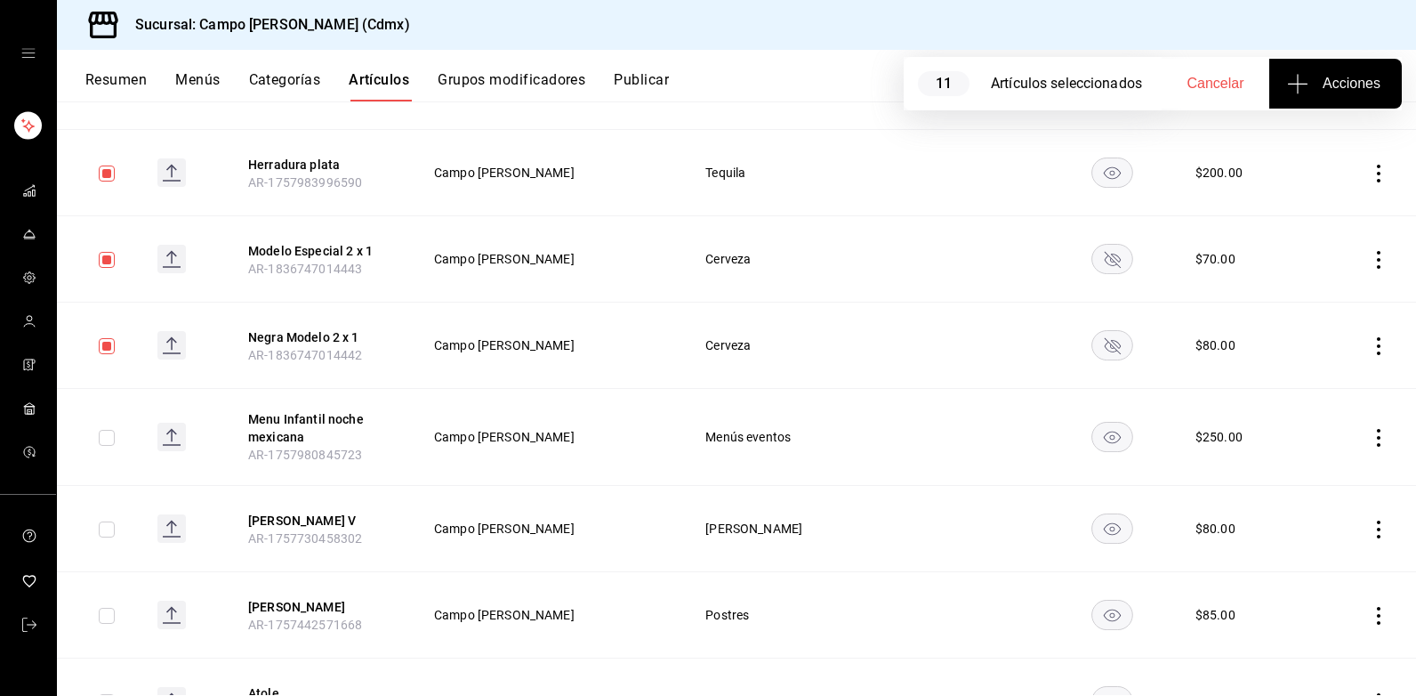
scroll to position [978, 0]
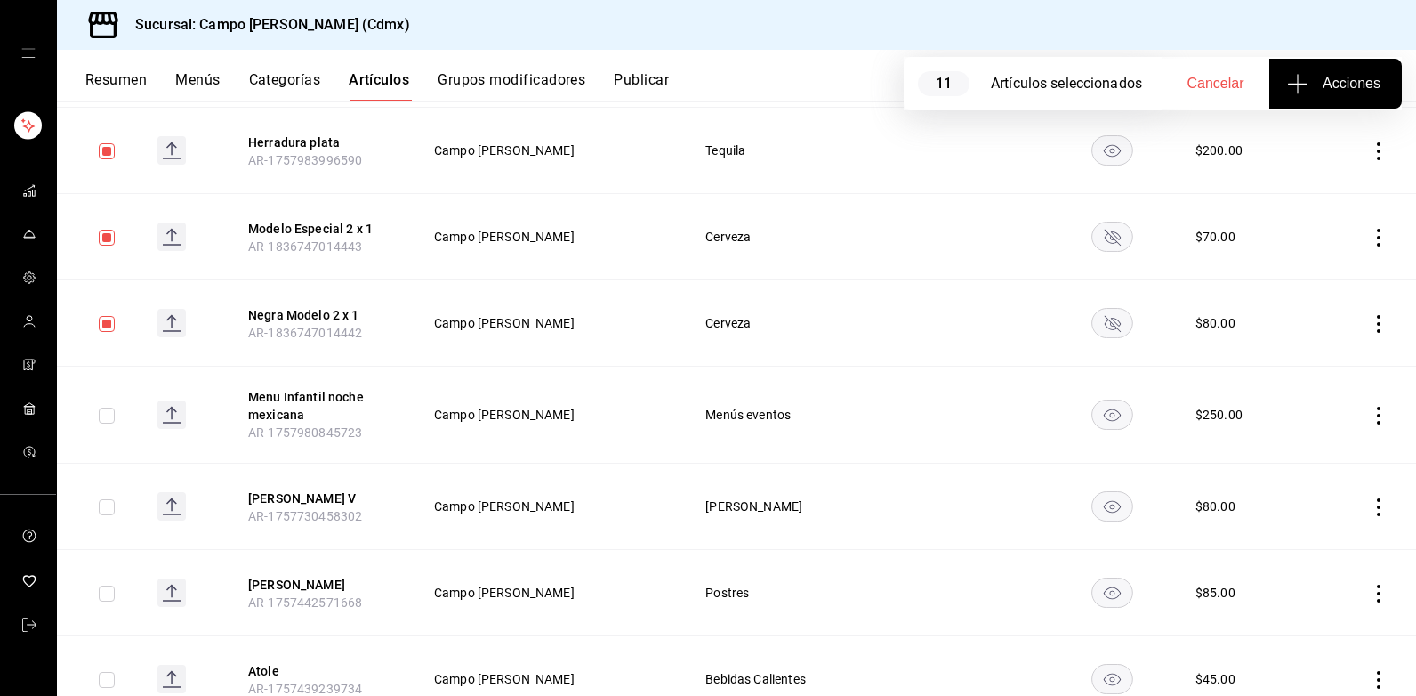
click at [1347, 91] on span "Acciones" at bounding box center [1336, 83] width 90 height 21
click at [1312, 147] on span "Agregar tipo" at bounding box center [1335, 139] width 105 height 19
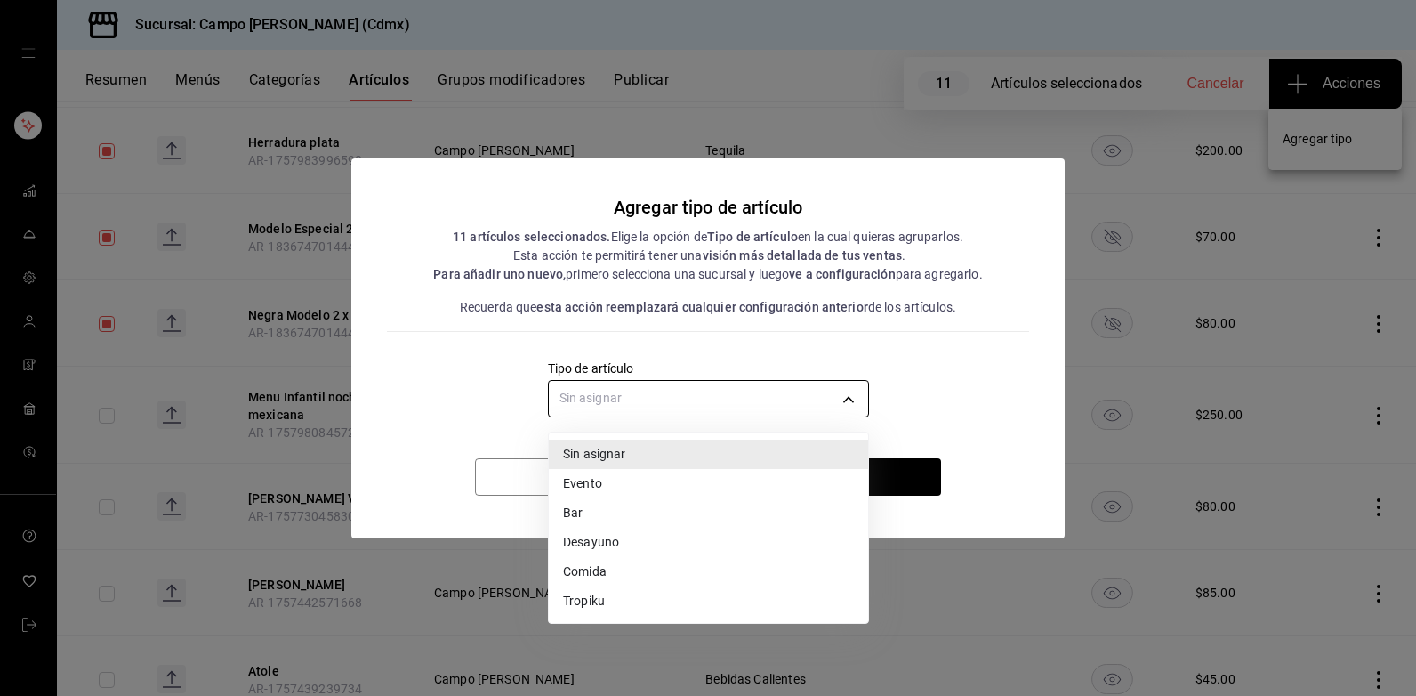
click at [592, 406] on body "Sucursal: Campo [PERSON_NAME] (Cdmx) Resumen Menús Categorías Artículos Grupos …" at bounding box center [708, 348] width 1416 height 696
click at [621, 511] on li "Bar" at bounding box center [708, 512] width 319 height 29
type input "bb37ed47-5274-4428-9eea-4ba6f32805d6"
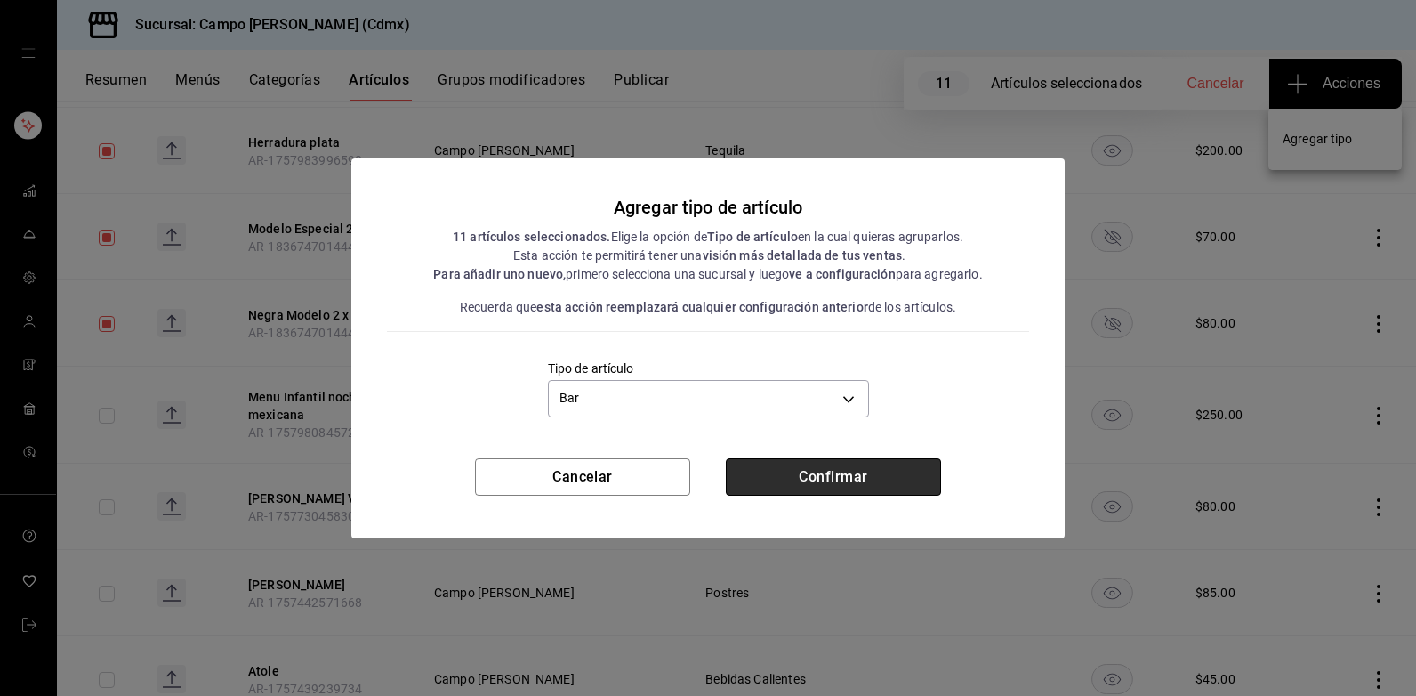
click at [872, 471] on button "Confirmar" at bounding box center [833, 476] width 215 height 37
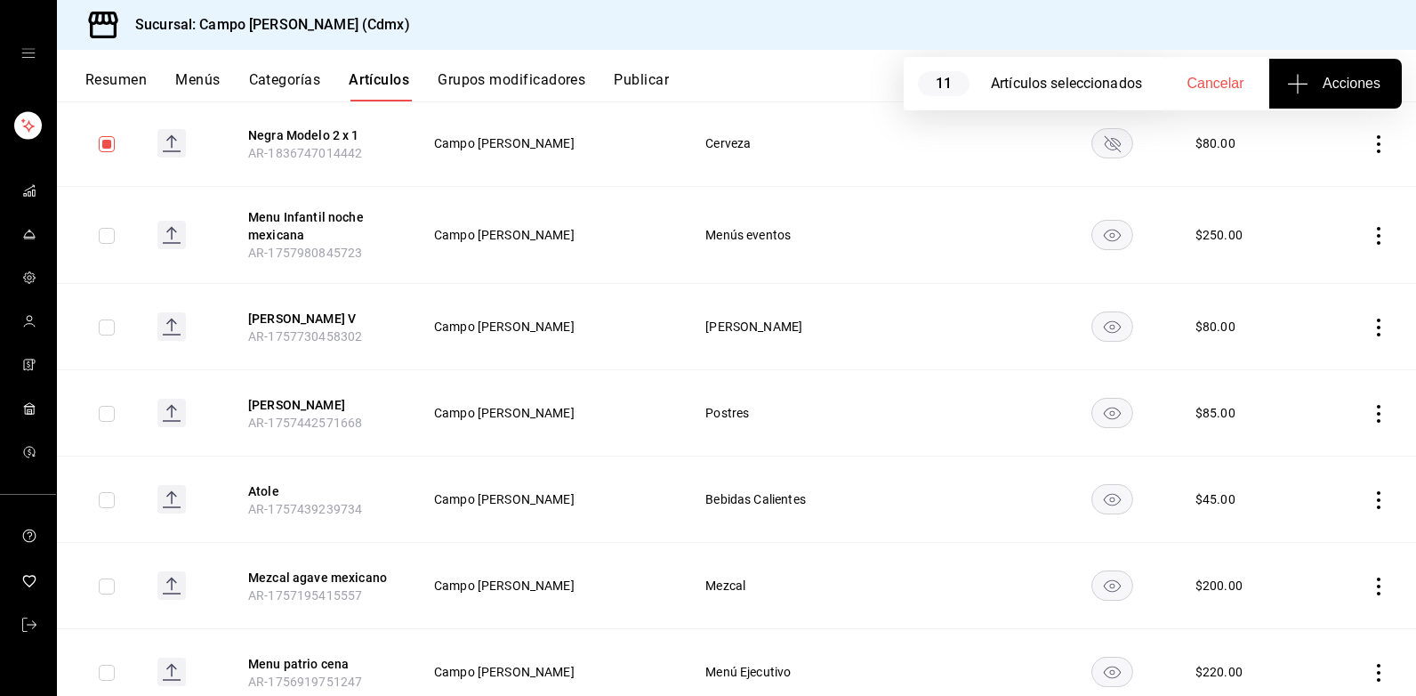
scroll to position [1154, 0]
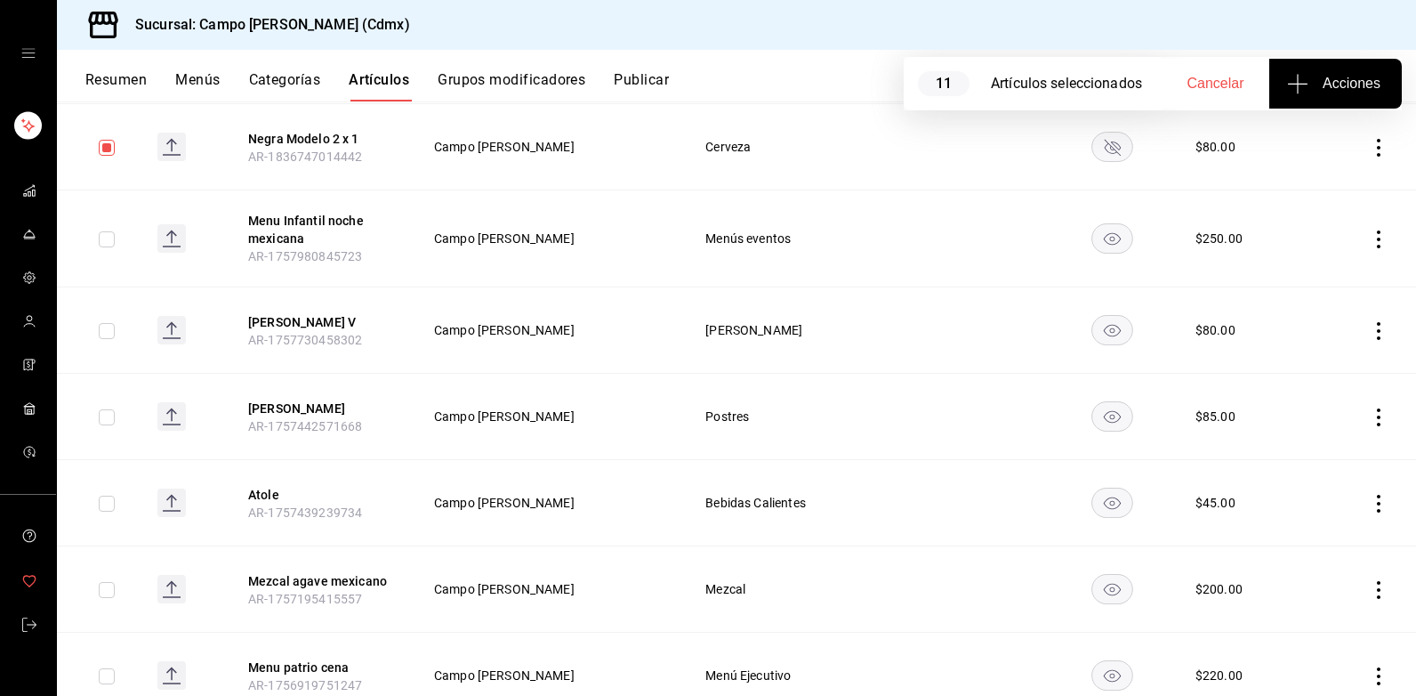
click at [31, 580] on icon "mailbox folders" at bounding box center [29, 581] width 14 height 14
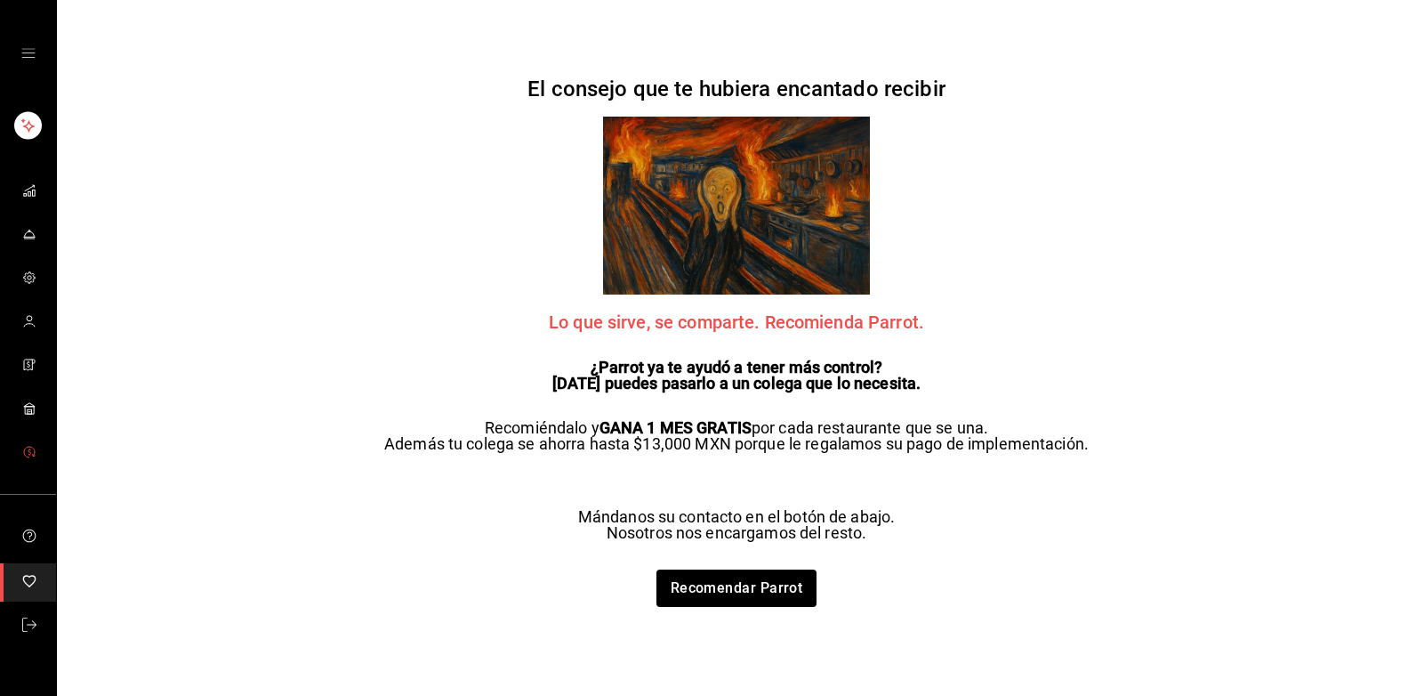
click at [27, 458] on span "mailbox folders" at bounding box center [29, 453] width 14 height 24
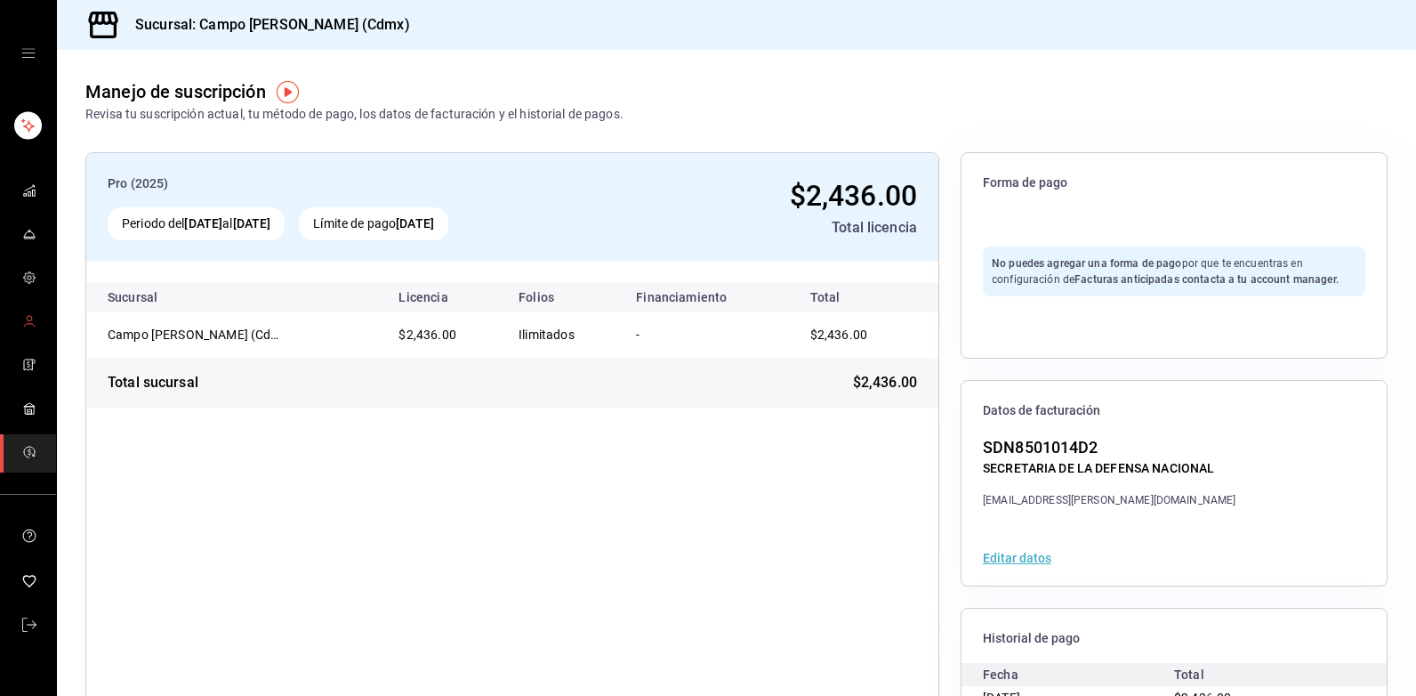
click at [34, 314] on icon "mailbox folders" at bounding box center [29, 321] width 14 height 14
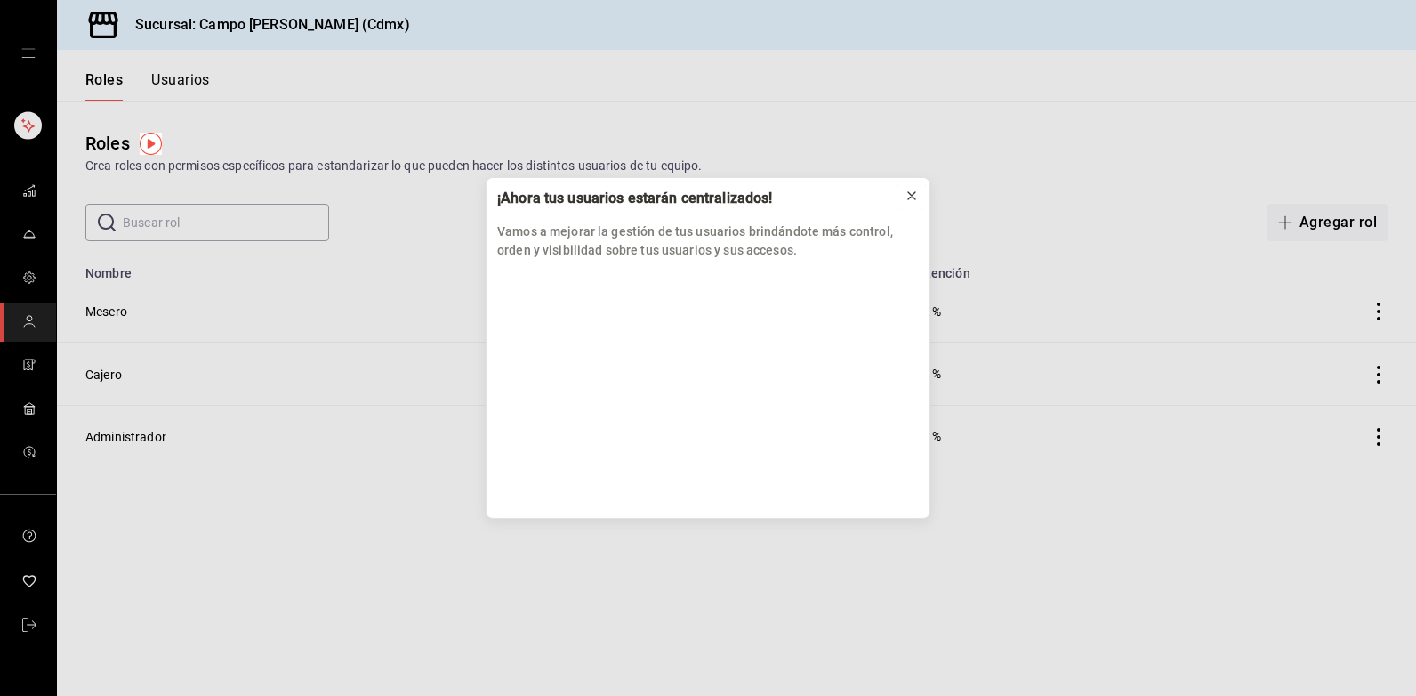
click at [911, 197] on icon at bounding box center [911, 195] width 7 height 7
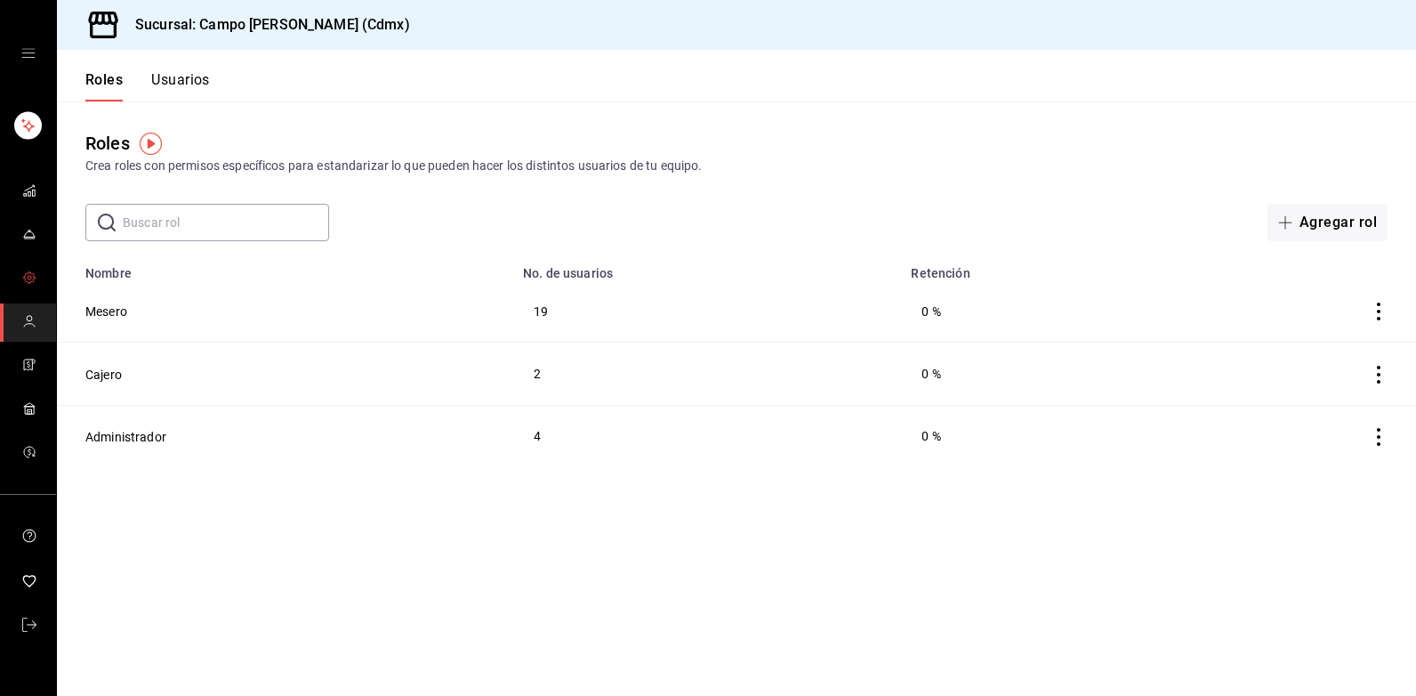
click at [28, 283] on icon "mailbox folders" at bounding box center [29, 277] width 14 height 14
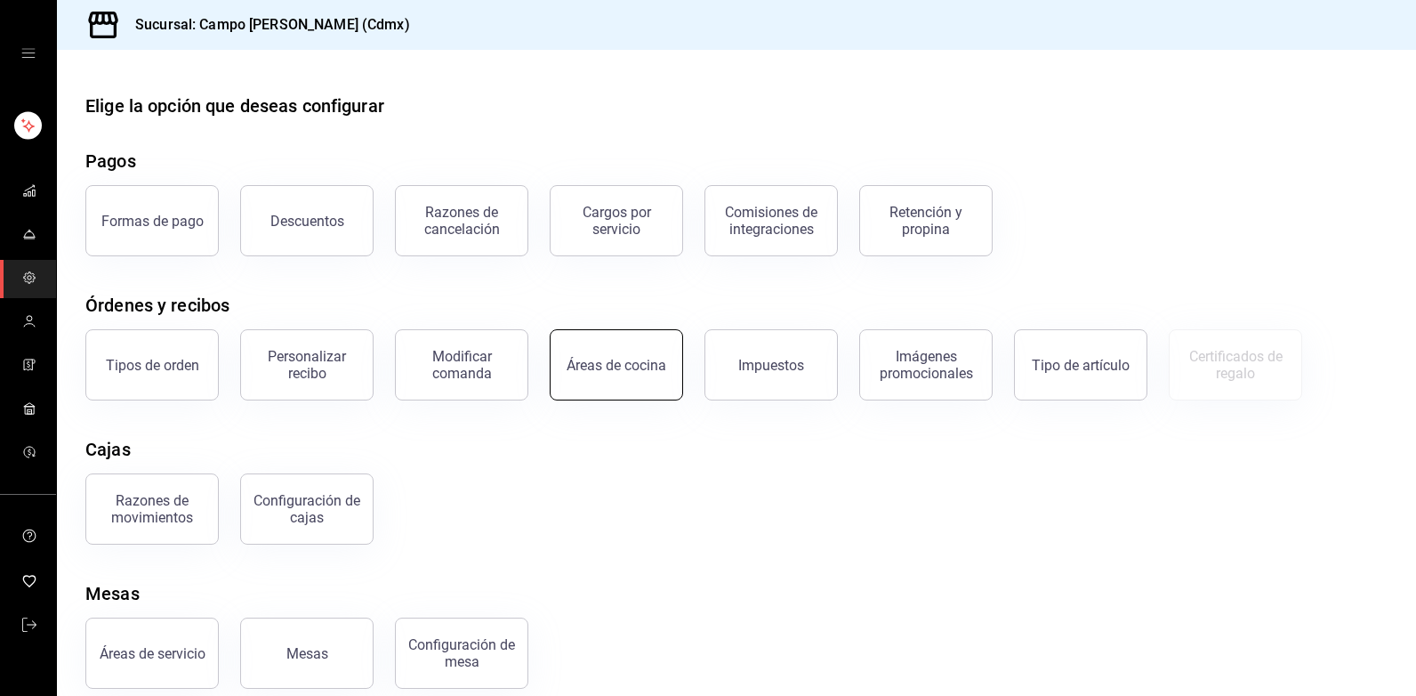
scroll to position [21, 0]
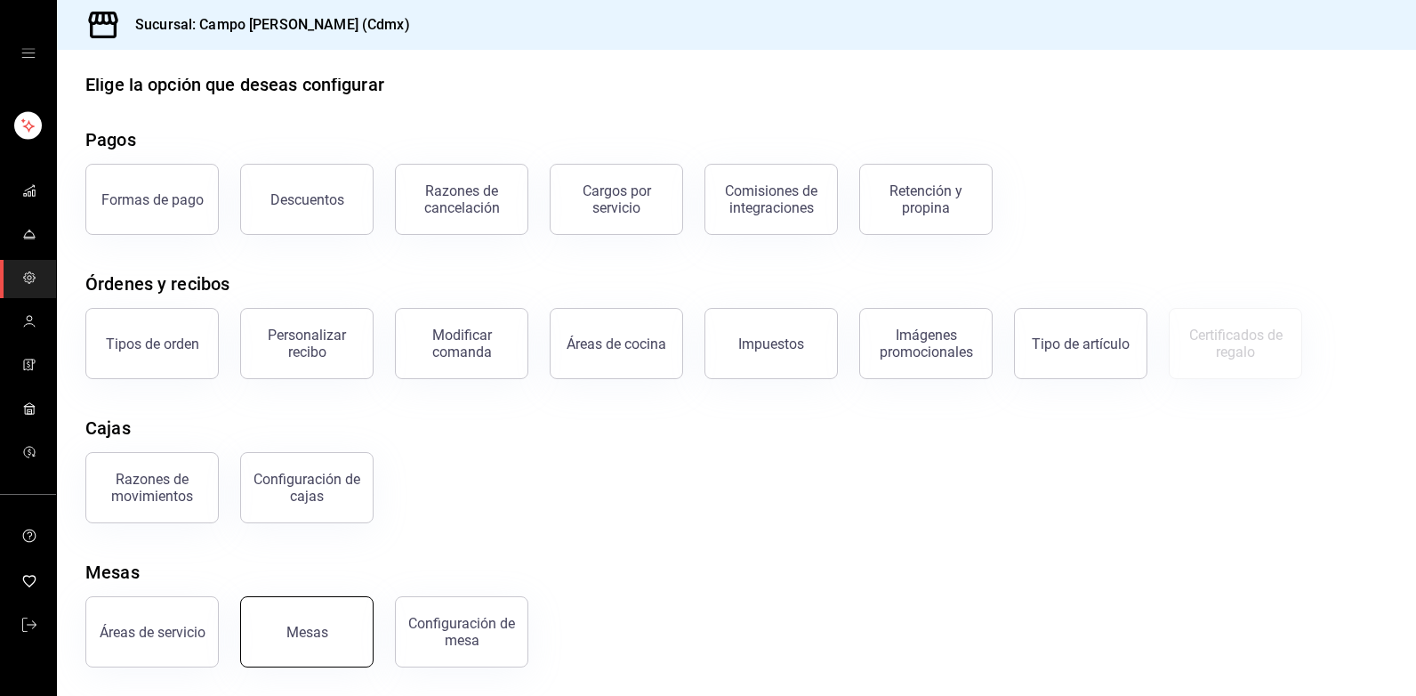
click at [319, 638] on div "Mesas" at bounding box center [307, 631] width 42 height 17
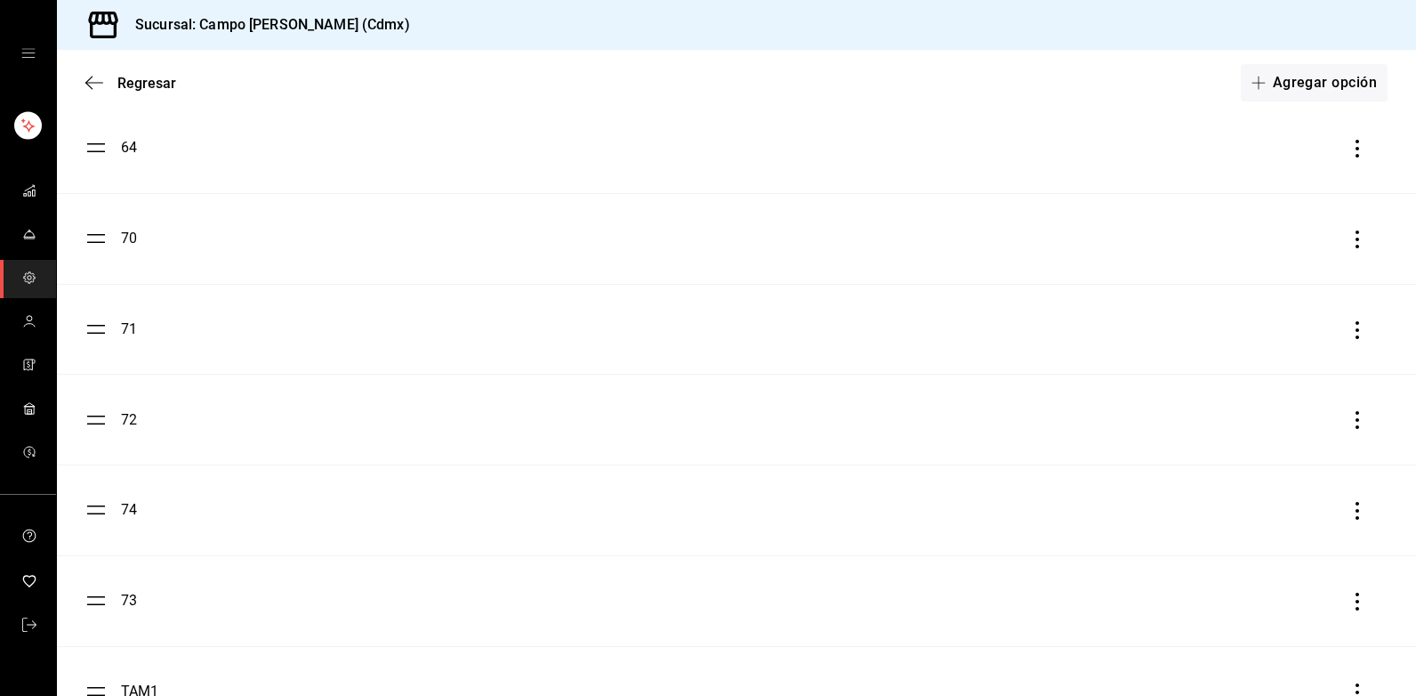
scroll to position [1512, 0]
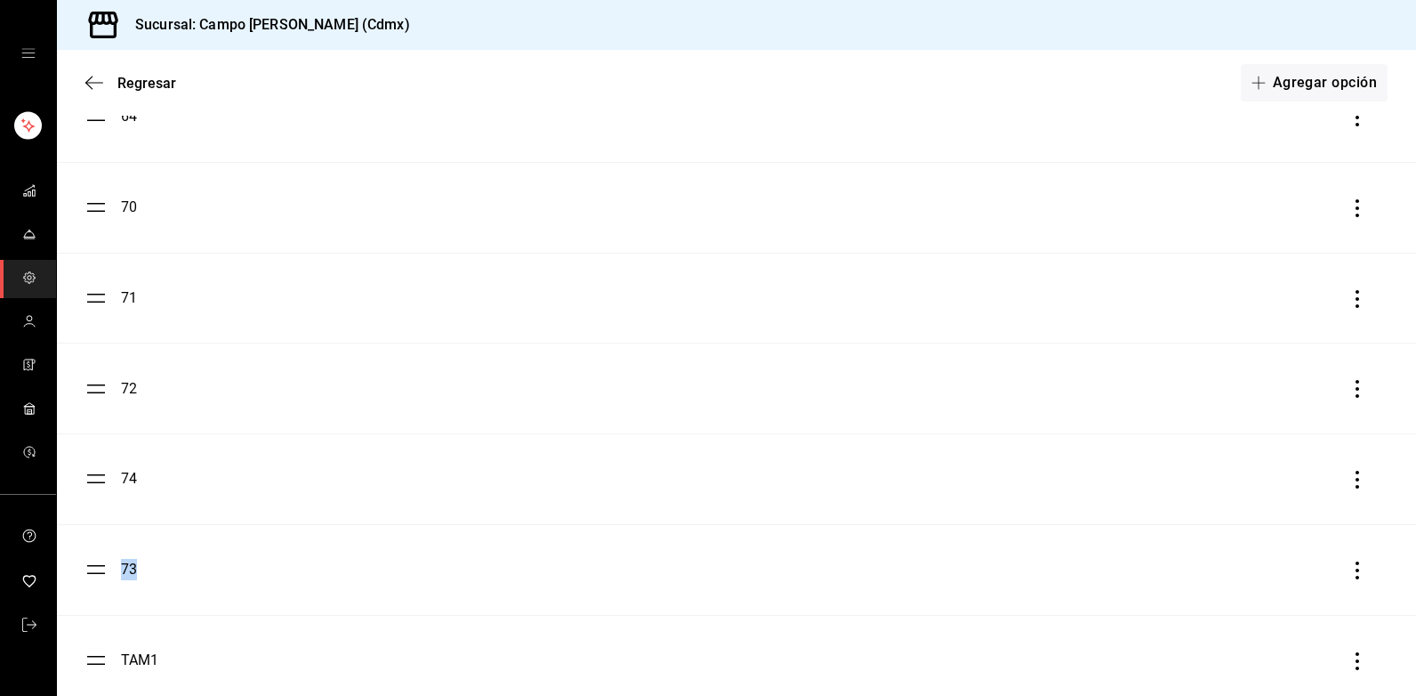
drag, startPoint x: 205, startPoint y: 482, endPoint x: 199, endPoint y: 591, distance: 109.6
click at [199, 591] on ul "60 61 62 63 64 70 71 72 74 73 TAM1 TAM2 TAM3 TAM4 75" at bounding box center [736, 388] width 1359 height 1357
drag, startPoint x: 199, startPoint y: 591, endPoint x: 195, endPoint y: 569, distance: 22.7
click at [195, 569] on div "73" at bounding box center [736, 569] width 1302 height 21
click at [103, 572] on ul "60 61 62 63 64 70 71 72 74 73 TAM1 TAM2 TAM3 TAM4 75" at bounding box center [736, 388] width 1359 height 1357
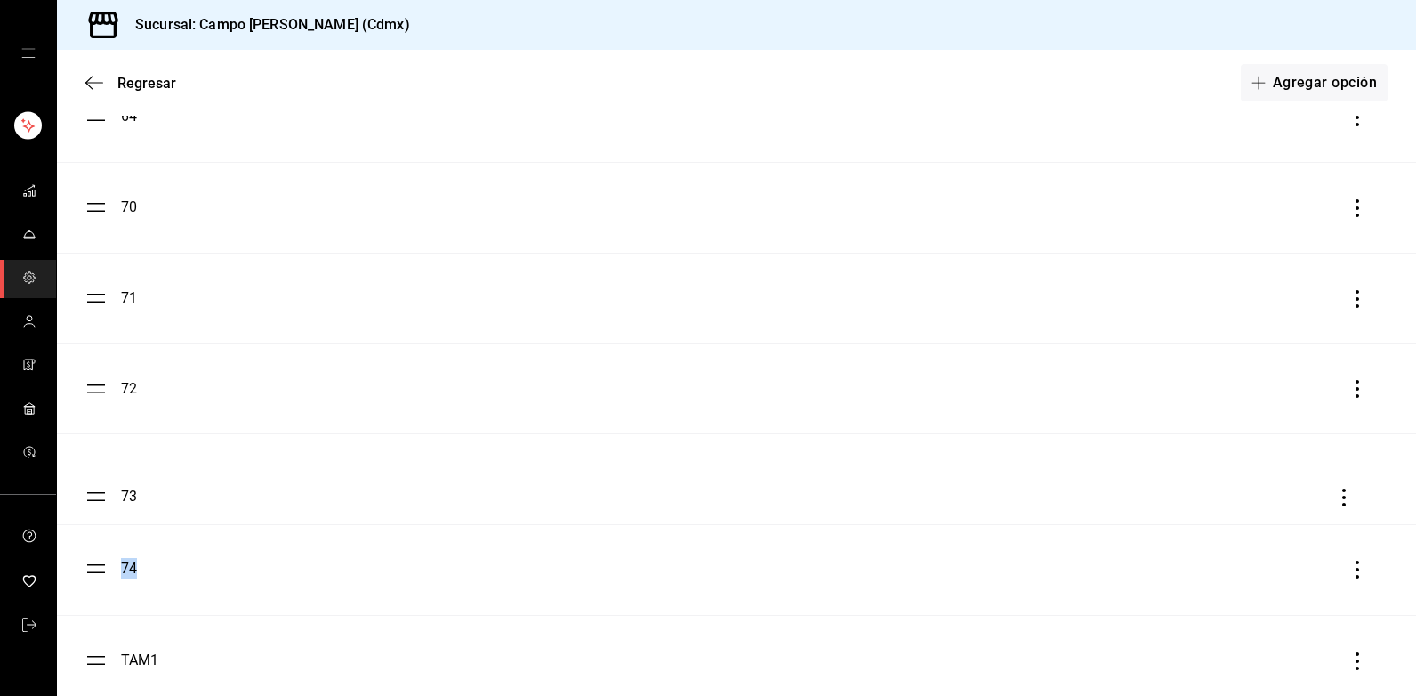
drag, startPoint x: 98, startPoint y: 572, endPoint x: 96, endPoint y: 499, distance: 73.0
click at [96, 499] on ul "60 61 62 63 64 70 71 72 74 73 TAM1 TAM2 TAM3 TAM4 75" at bounding box center [736, 388] width 1359 height 1357
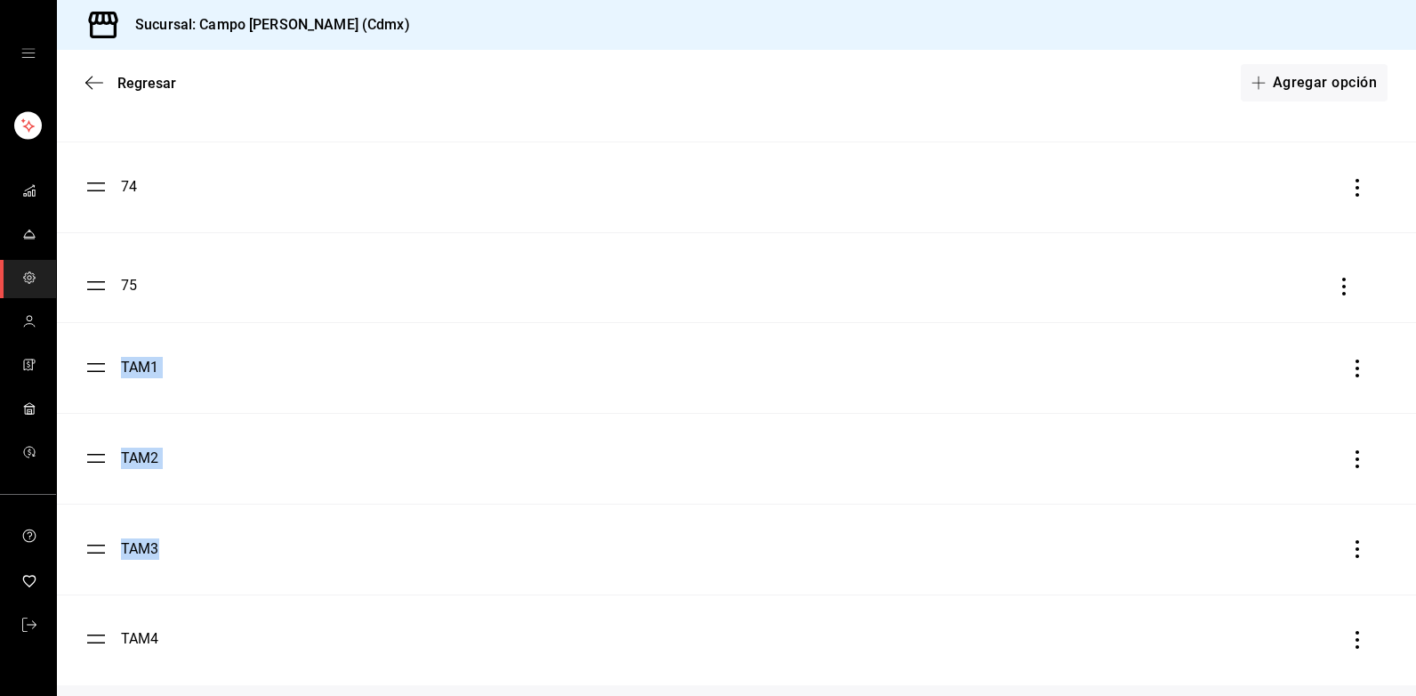
drag, startPoint x: 98, startPoint y: 668, endPoint x: 60, endPoint y: 287, distance: 382.6
click at [60, 287] on ul "60 61 62 63 64 70 71 72 73 74 TAM1 TAM2 TAM3 TAM4 75" at bounding box center [736, 6] width 1359 height 1357
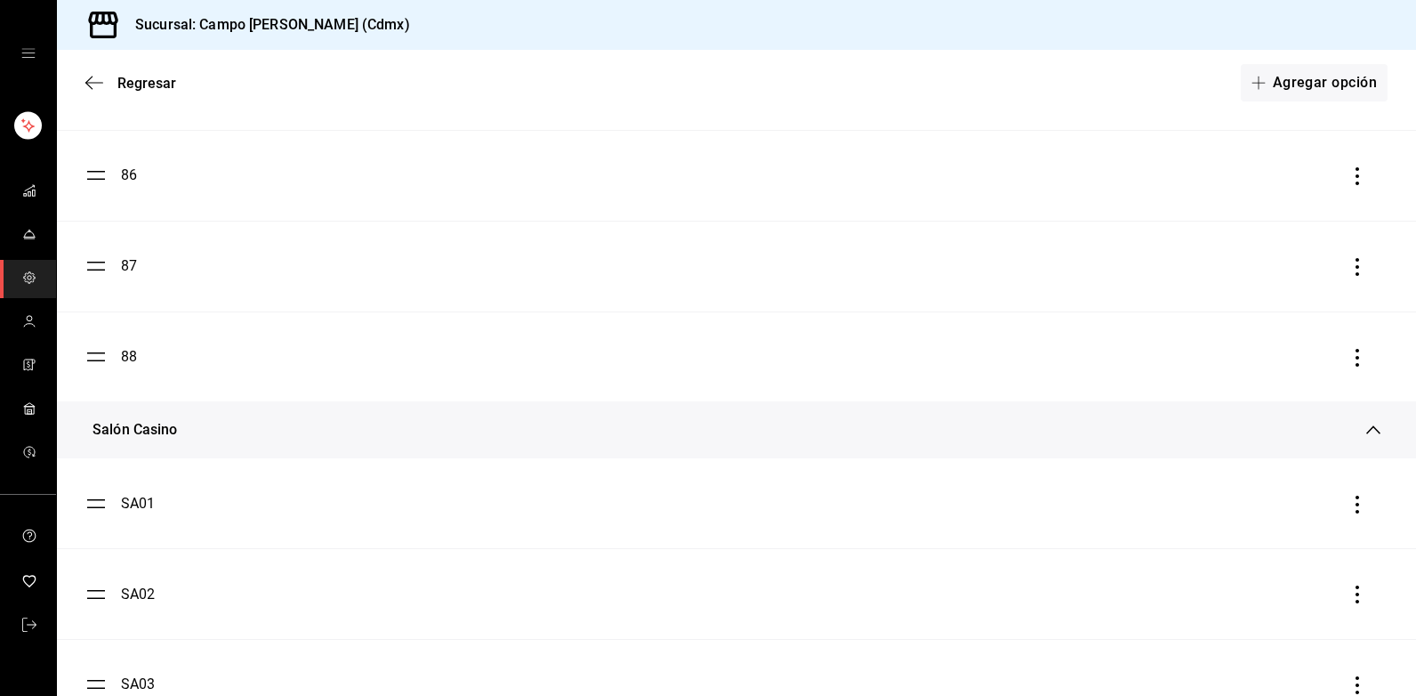
scroll to position [5007, 0]
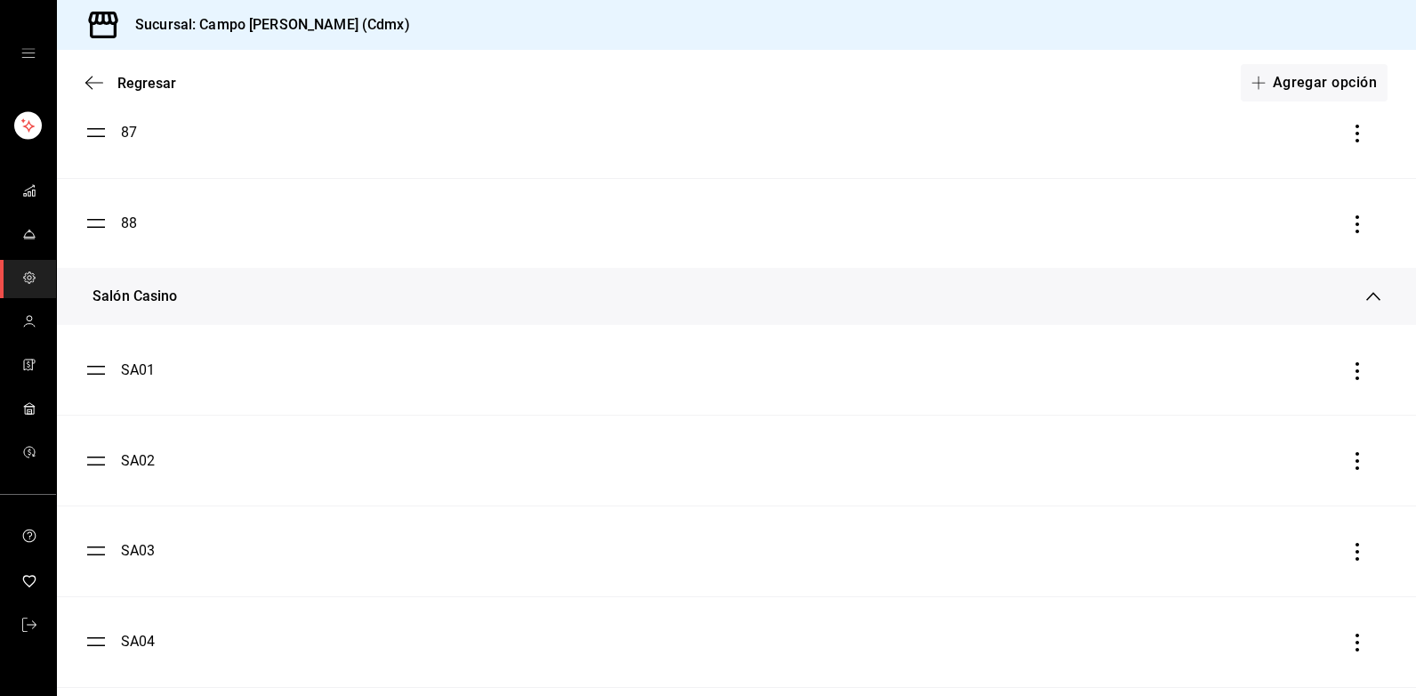
scroll to position [5096, 0]
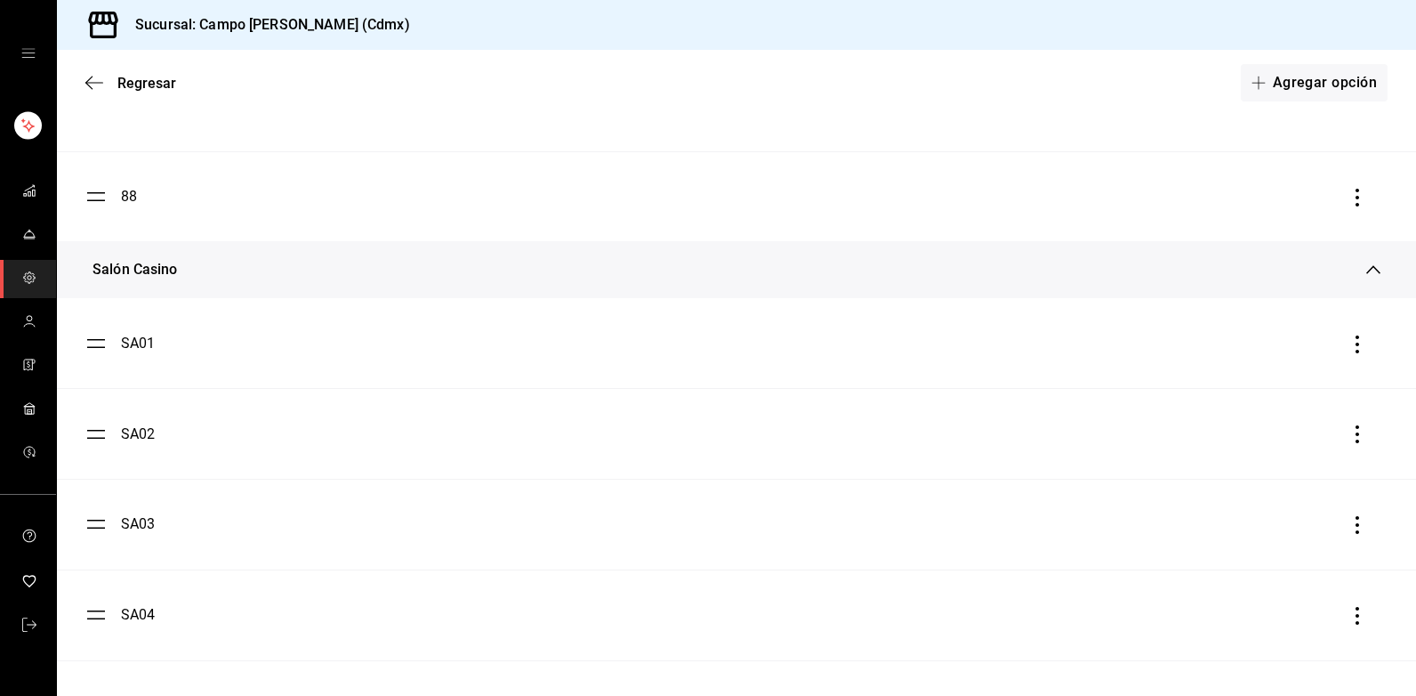
click at [1349, 269] on div "Salón Casino" at bounding box center [729, 269] width 1274 height 21
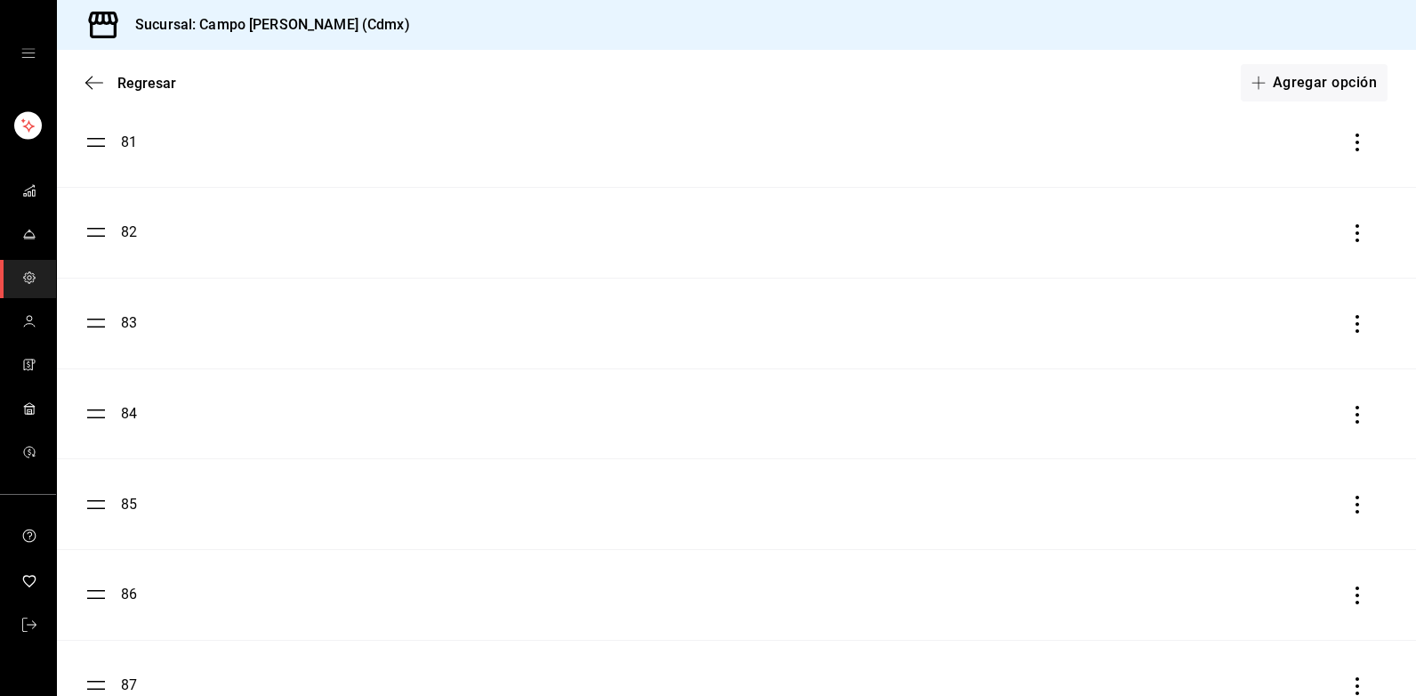
scroll to position [4713, 0]
click at [155, 639] on div "Salón Casino" at bounding box center [134, 645] width 85 height 21
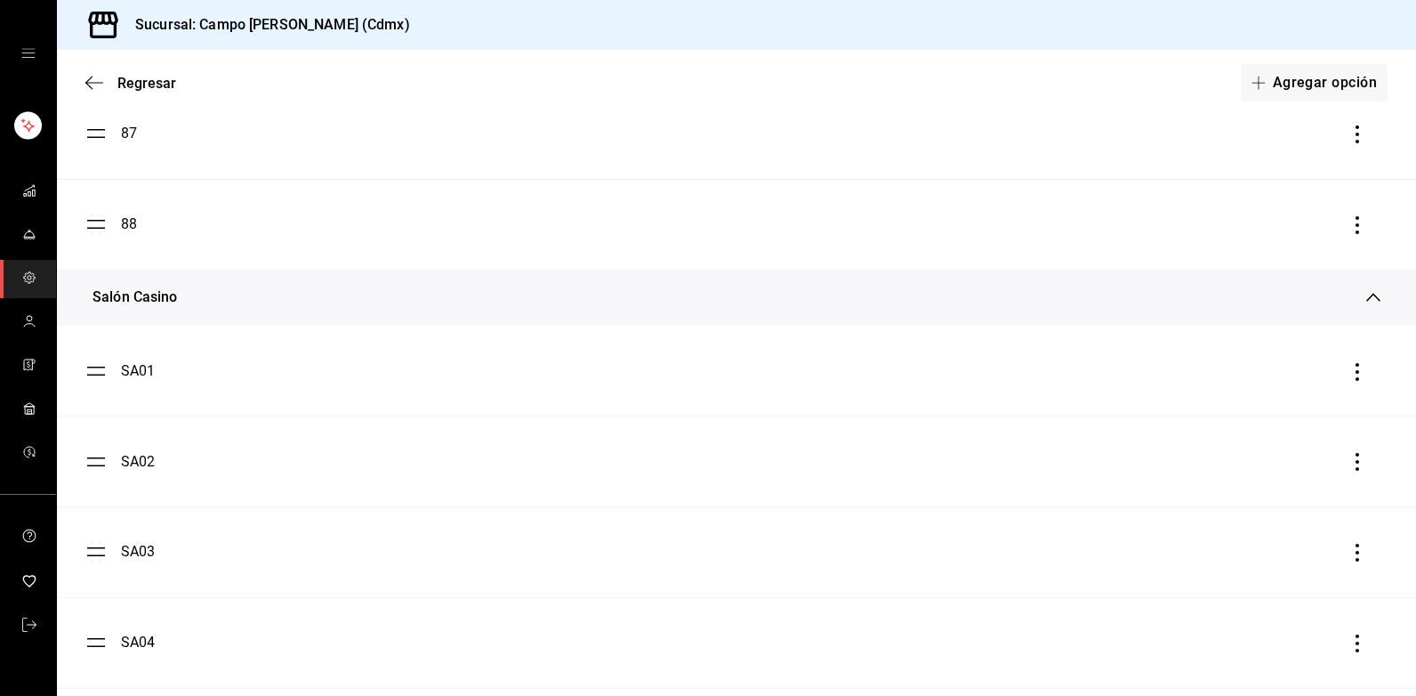
click at [139, 371] on div "SA01" at bounding box center [138, 370] width 35 height 21
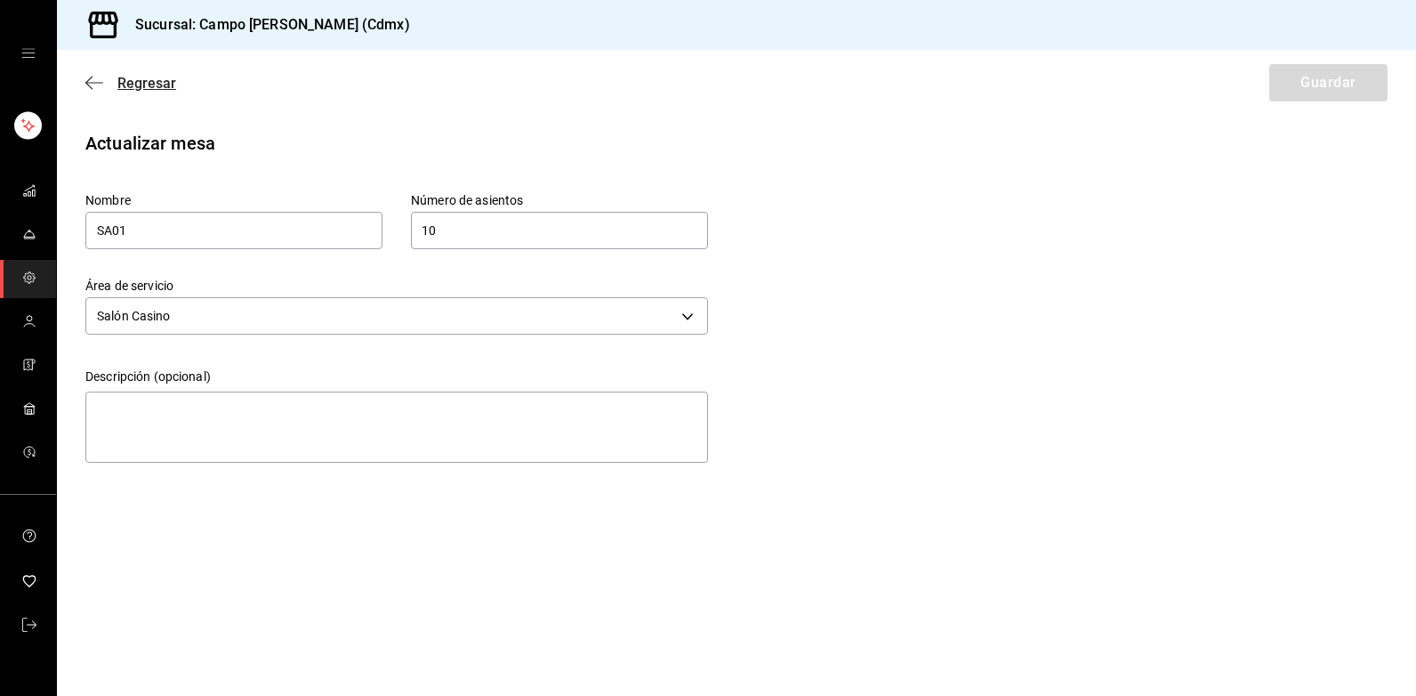
click at [96, 86] on icon "button" at bounding box center [94, 83] width 18 height 16
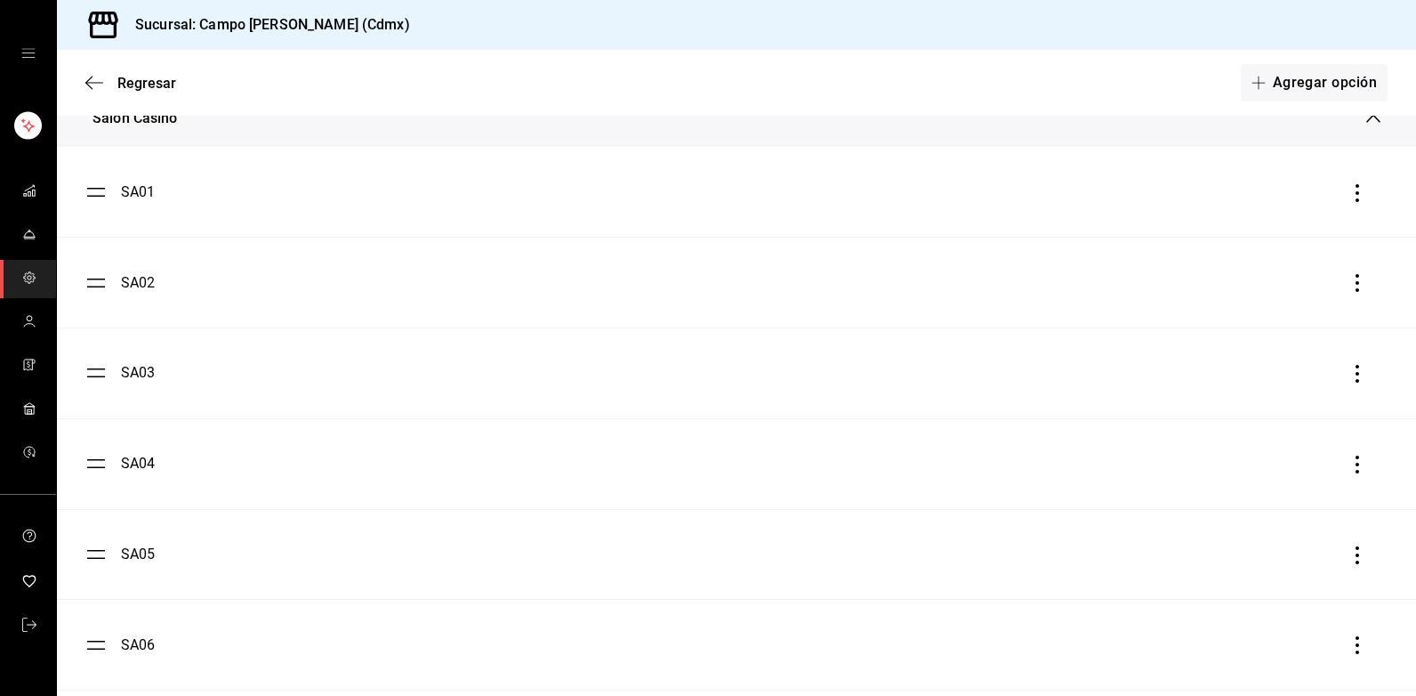
scroll to position [5070, 0]
click at [1348, 372] on icon "button" at bounding box center [1357, 371] width 18 height 18
click at [96, 84] on div at bounding box center [708, 348] width 1416 height 696
click at [96, 84] on icon "button" at bounding box center [94, 83] width 18 height 16
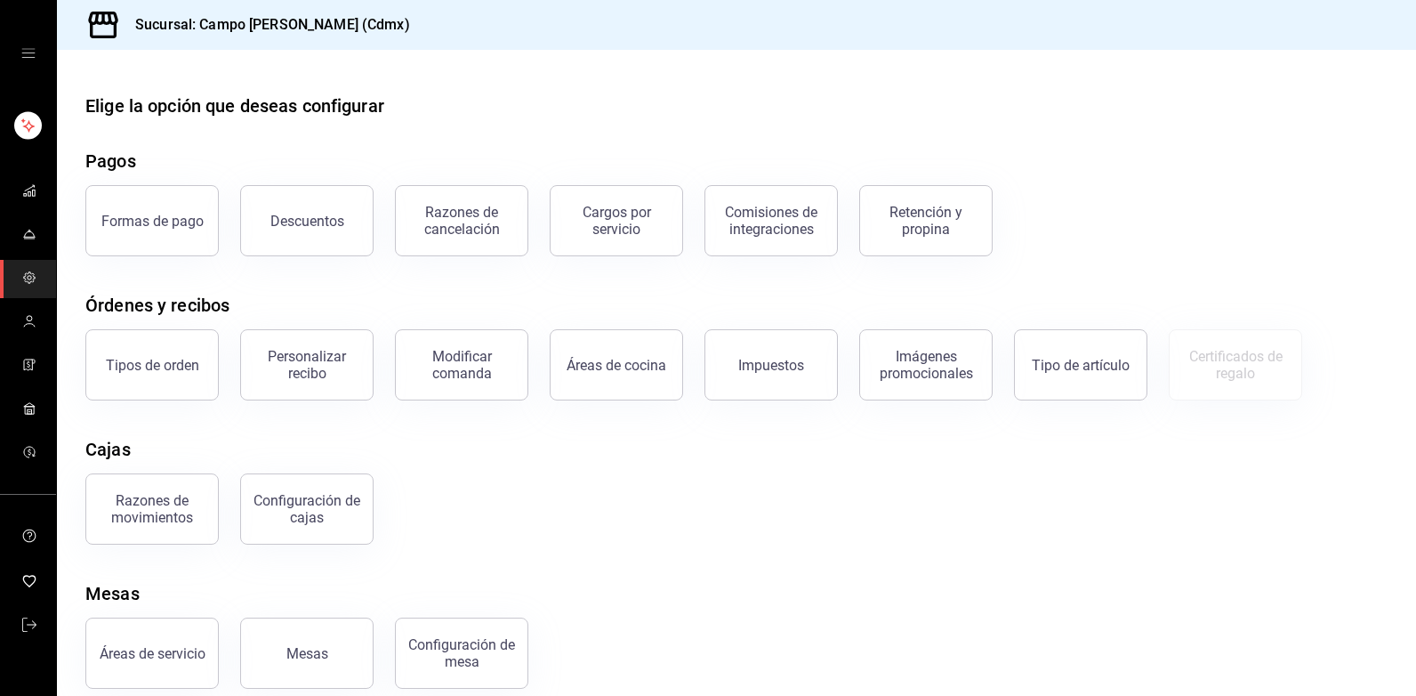
scroll to position [21, 0]
